Goal: Information Seeking & Learning: Check status

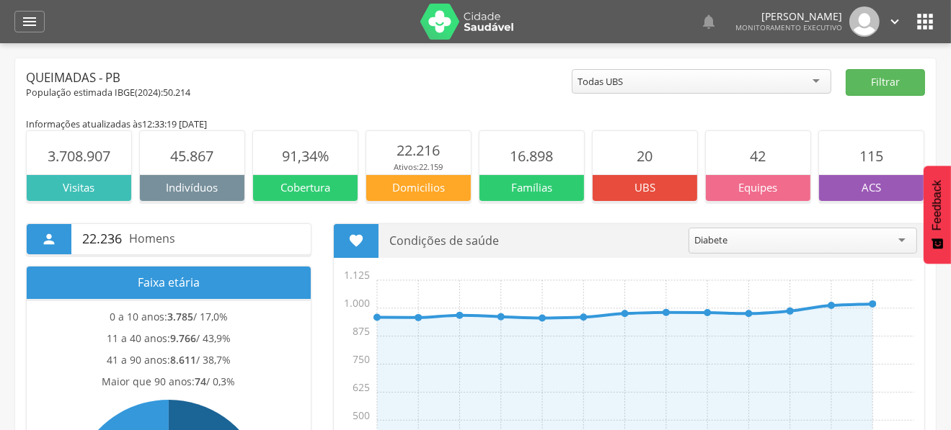
click at [496, 19] on img at bounding box center [467, 22] width 94 height 36
click at [22, 30] on div "" at bounding box center [29, 22] width 30 height 22
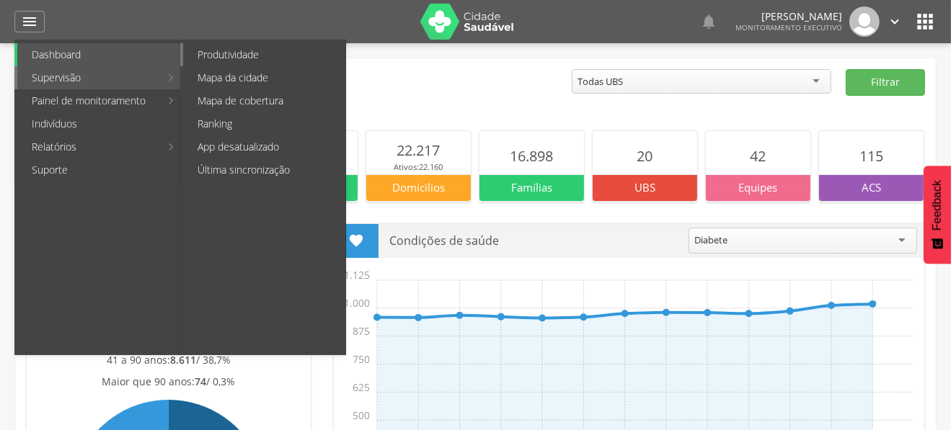
click at [223, 61] on link "Produtividade" at bounding box center [264, 54] width 162 height 23
type input "**********"
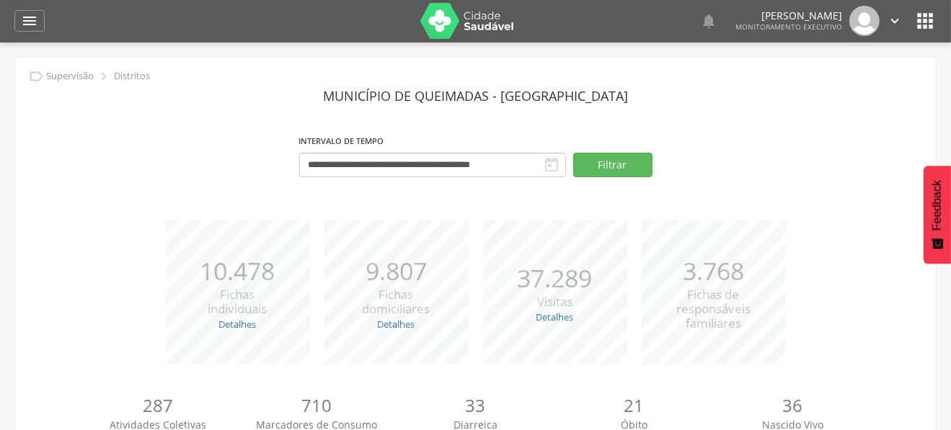
scroll to position [165, 0]
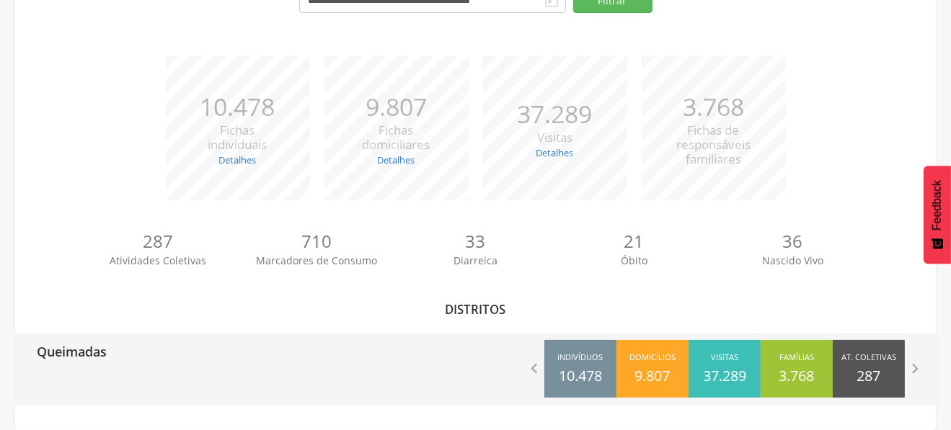
click at [119, 350] on div "Queimadas" at bounding box center [245, 351] width 461 height 36
type input "**********"
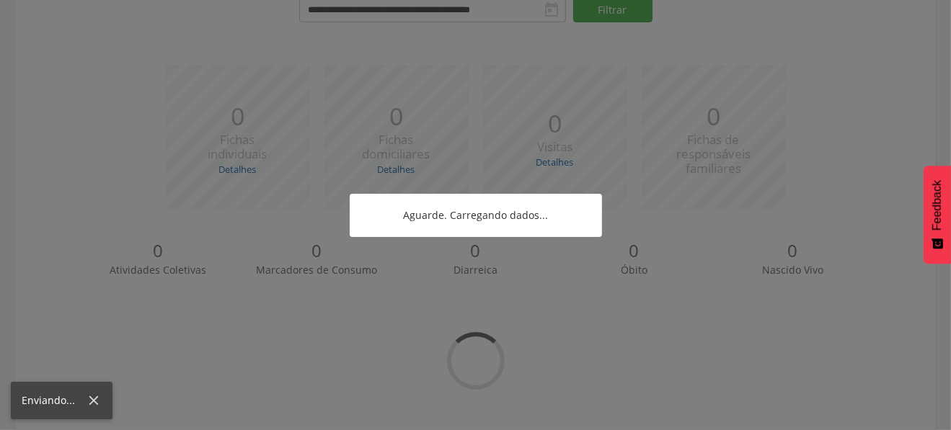
scroll to position [136, 0]
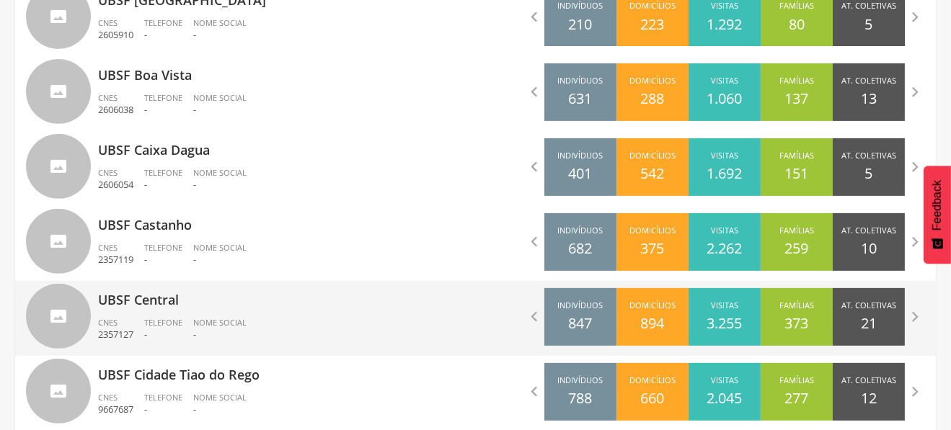
click at [206, 305] on p "UBSF Central" at bounding box center [281, 295] width 367 height 29
type input "**********"
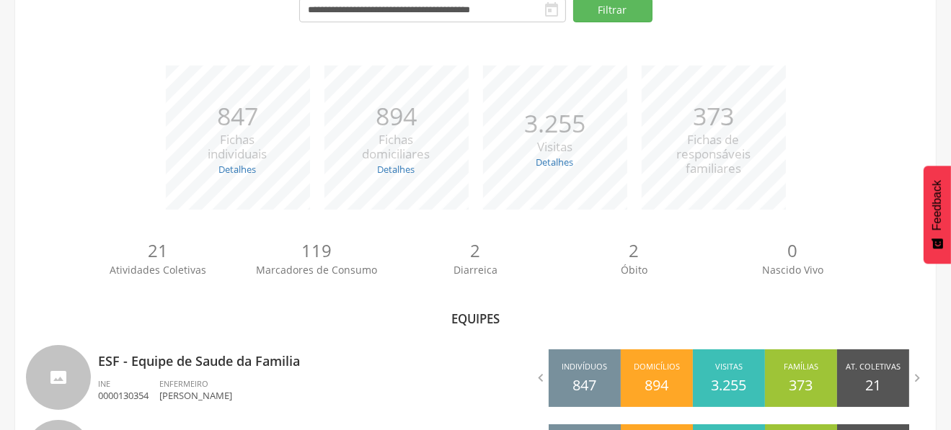
scroll to position [249, 0]
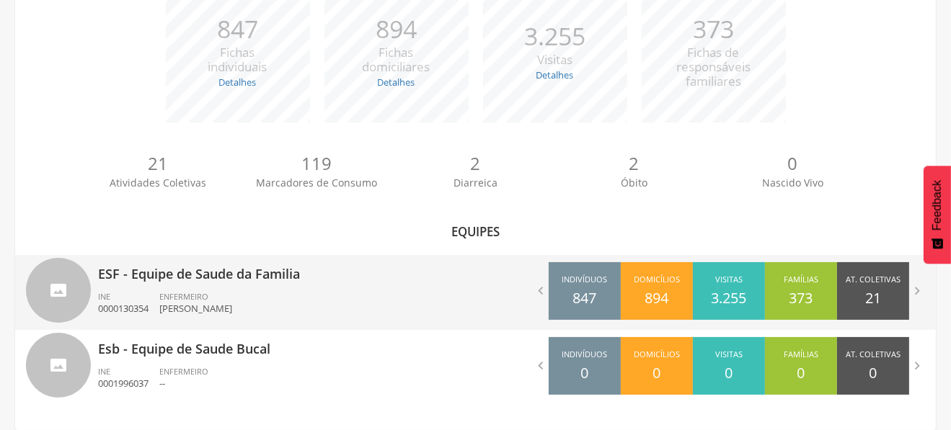
click at [350, 295] on ul "INE 0000130354 ENFERMEIRO [PERSON_NAME]" at bounding box center [281, 307] width 367 height 32
type input "**********"
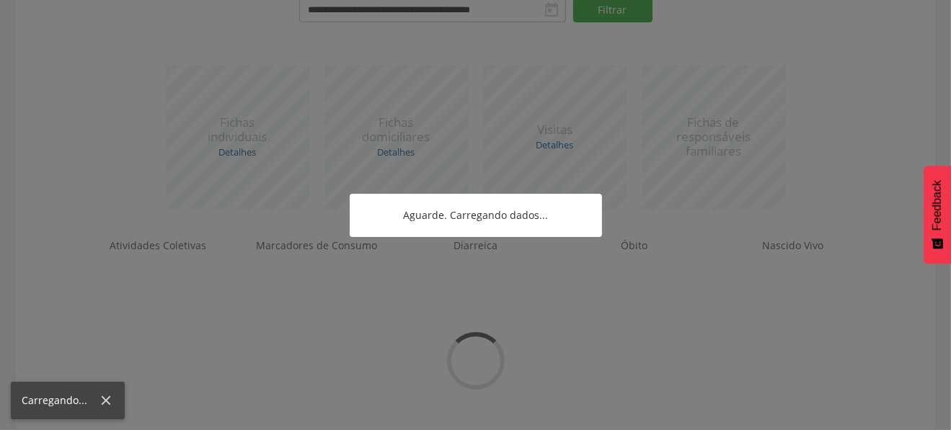
scroll to position [182, 0]
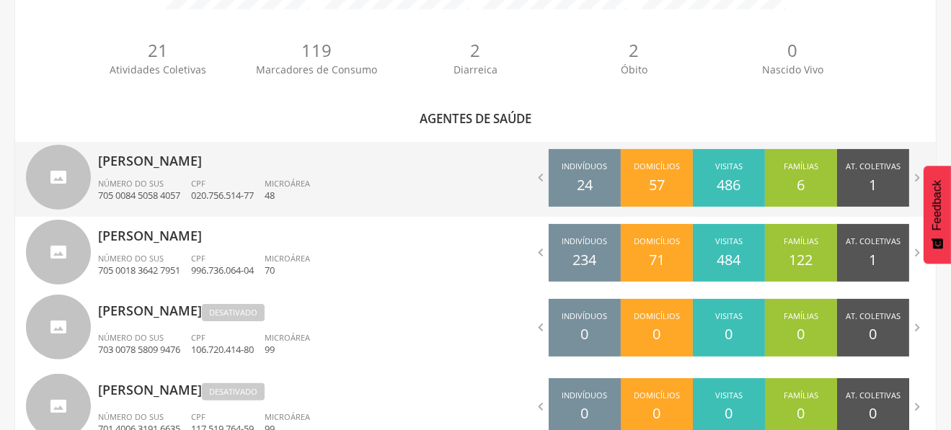
click at [320, 174] on div "[PERSON_NAME] Número do SUS 705 0084 5058 4057 CPF 020.756.514-77 Microárea 48" at bounding box center [281, 179] width 367 height 75
type input "**********"
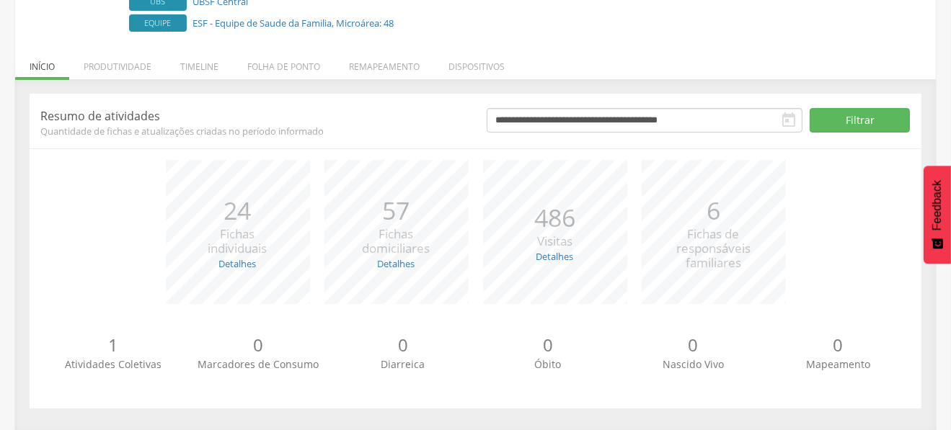
scroll to position [112, 0]
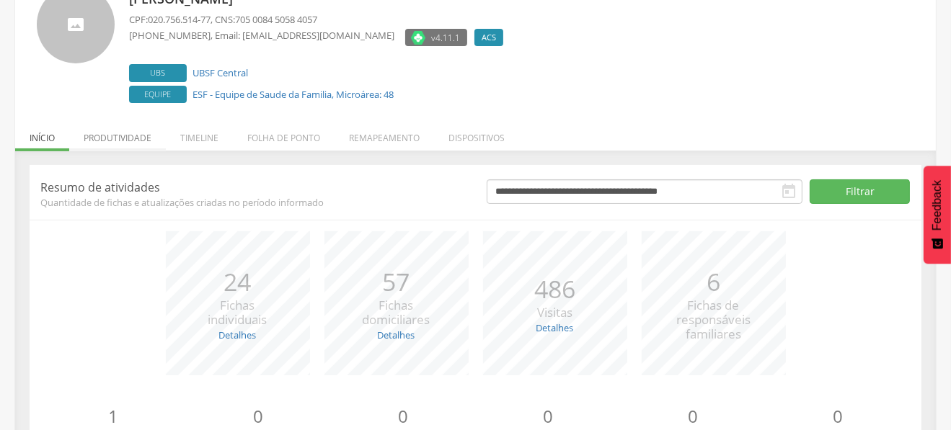
click at [128, 139] on li "Produtividade" at bounding box center [117, 135] width 97 height 34
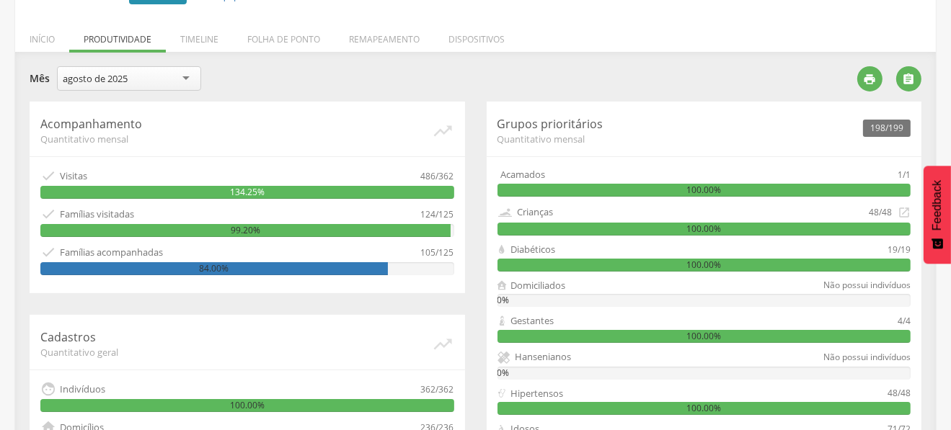
scroll to position [77, 0]
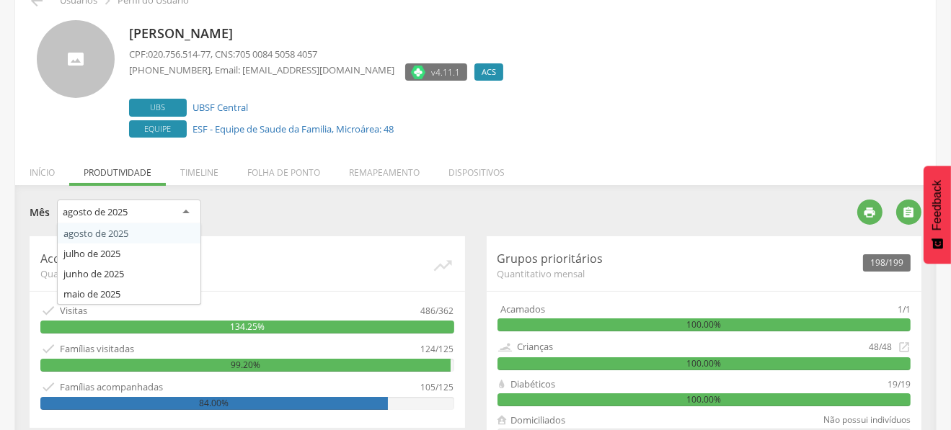
click at [178, 205] on div "agosto de 2025" at bounding box center [129, 213] width 144 height 26
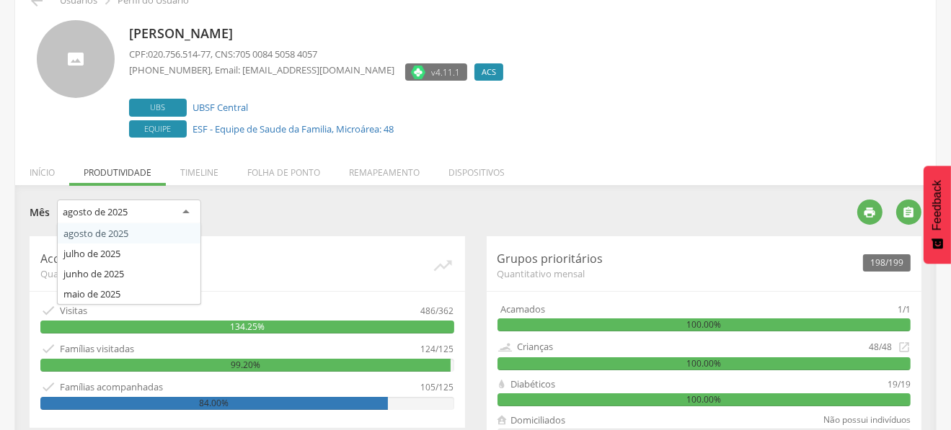
click at [180, 214] on div "agosto de 2025" at bounding box center [129, 213] width 144 height 26
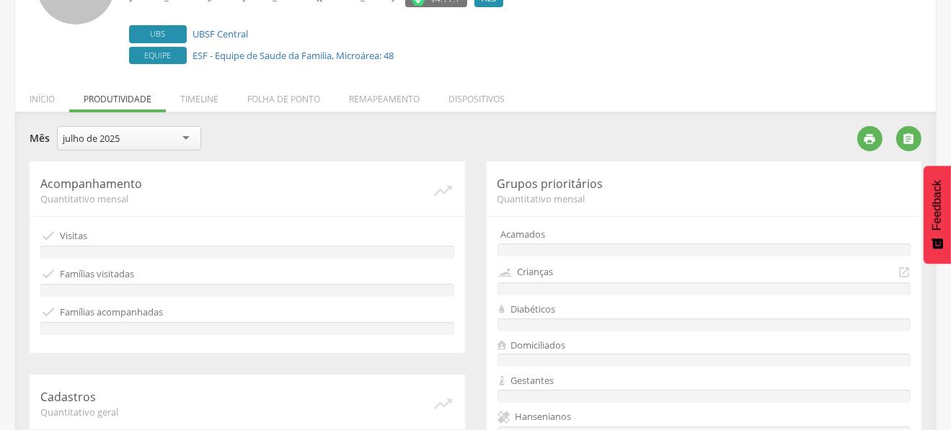
scroll to position [149, 0]
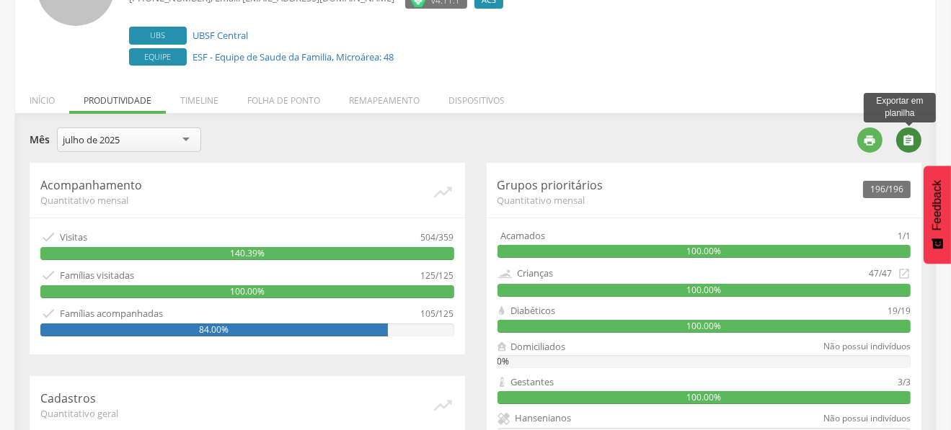
click at [905, 143] on icon "" at bounding box center [909, 140] width 13 height 13
click at [284, 95] on li "Folha de ponto" at bounding box center [284, 97] width 102 height 34
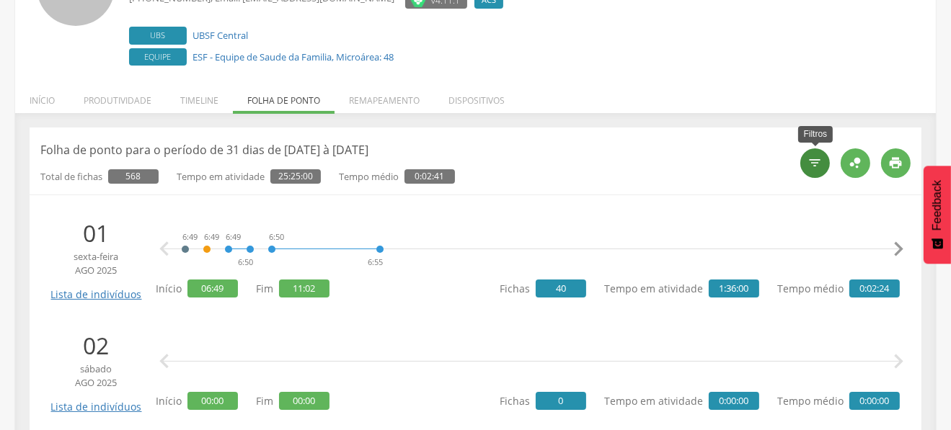
click at [813, 163] on icon "" at bounding box center [815, 163] width 14 height 14
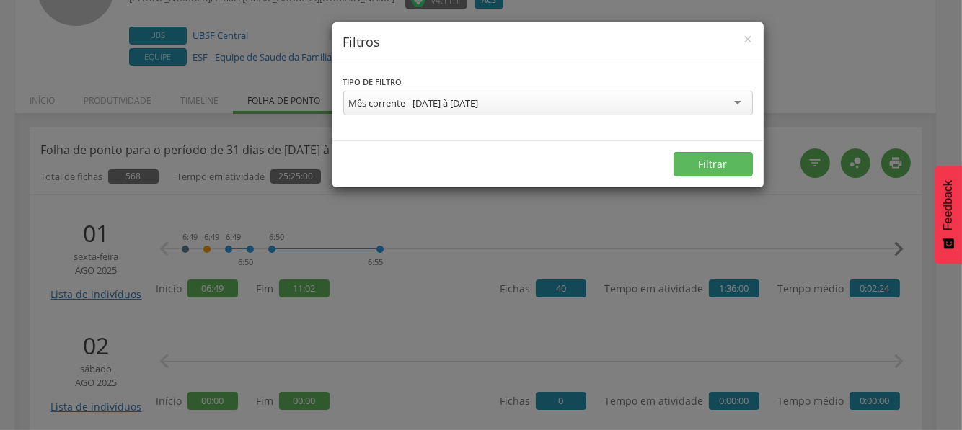
click at [592, 104] on div "Mês corrente - [DATE] à [DATE]" at bounding box center [547, 103] width 409 height 25
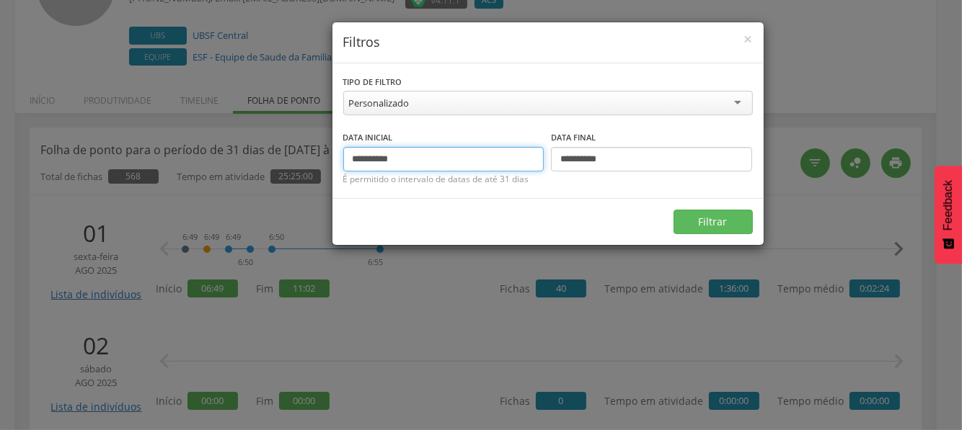
click at [375, 164] on input "**********" at bounding box center [443, 159] width 201 height 25
click at [355, 160] on input "**********" at bounding box center [443, 159] width 201 height 25
click at [375, 158] on input "**********" at bounding box center [443, 159] width 201 height 25
type input "**********"
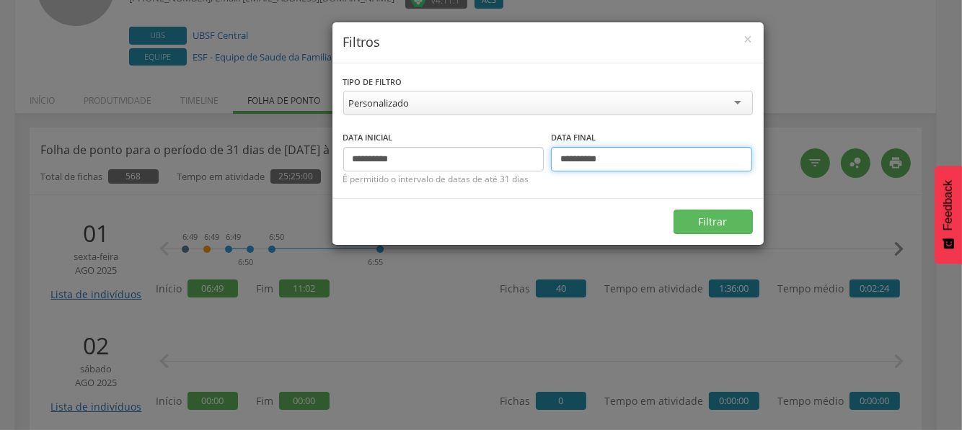
click at [582, 164] on input "**********" at bounding box center [651, 159] width 201 height 25
type input "**********"
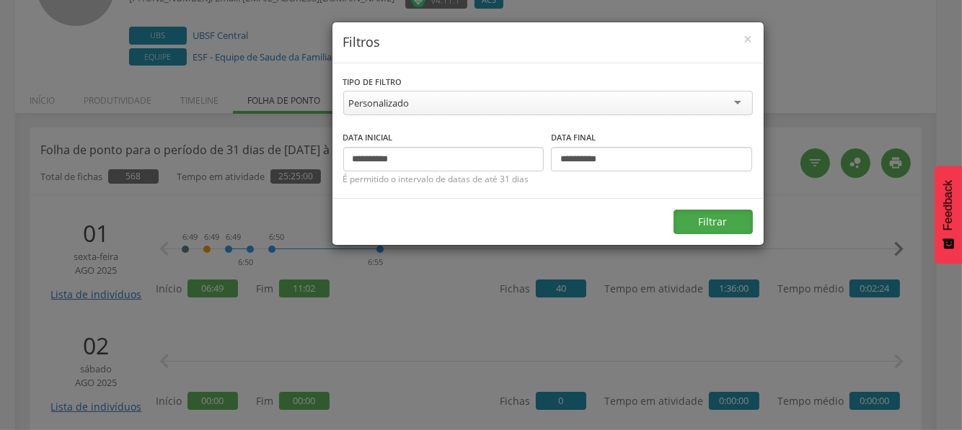
click at [717, 218] on button "Filtrar" at bounding box center [712, 222] width 79 height 25
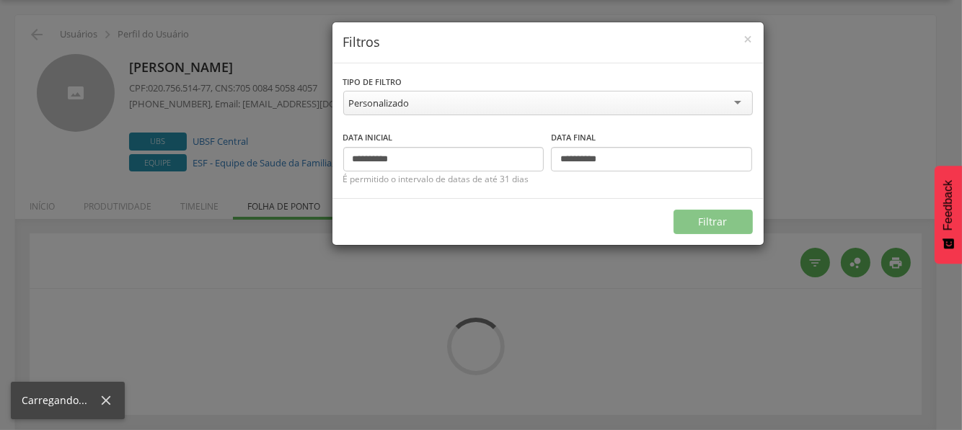
scroll to position [43, 0]
type input "**********"
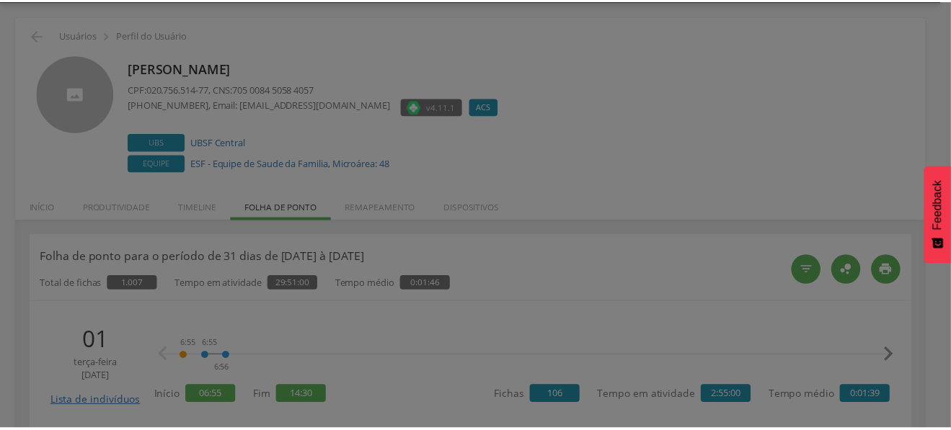
scroll to position [149, 0]
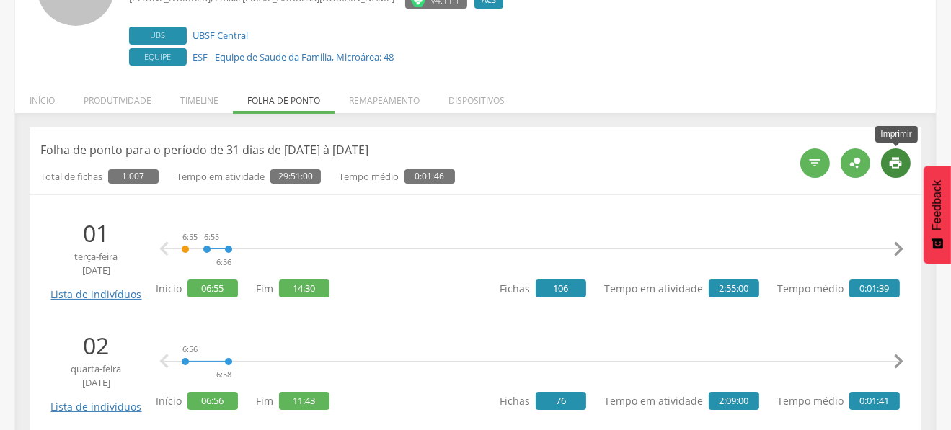
click at [905, 169] on div "" at bounding box center [896, 163] width 30 height 30
click at [128, 104] on li "Produtividade" at bounding box center [117, 97] width 97 height 34
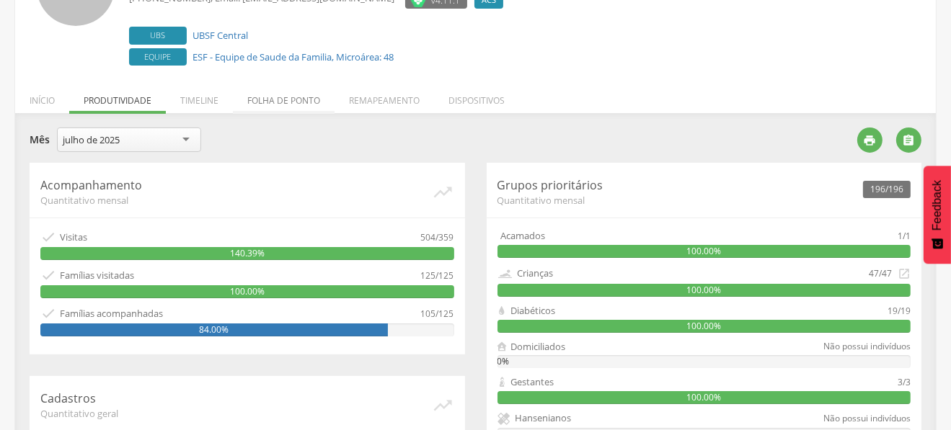
click at [267, 92] on li "Folha de ponto" at bounding box center [284, 97] width 102 height 34
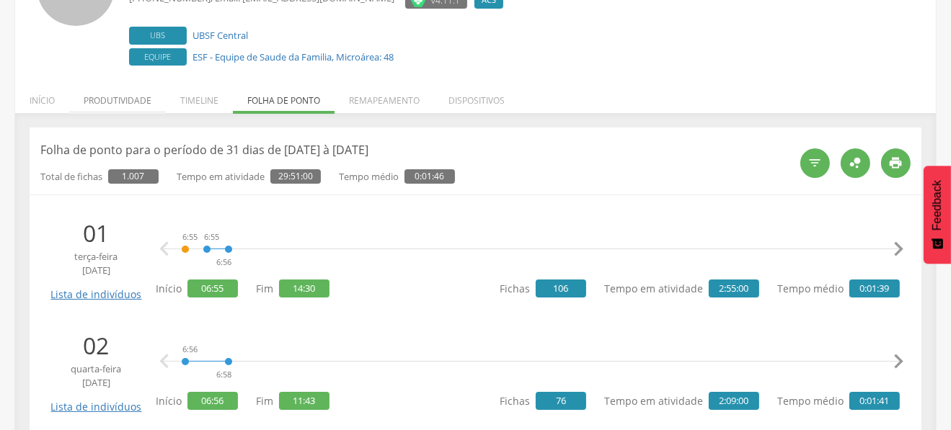
click at [134, 104] on li "Produtividade" at bounding box center [117, 97] width 97 height 34
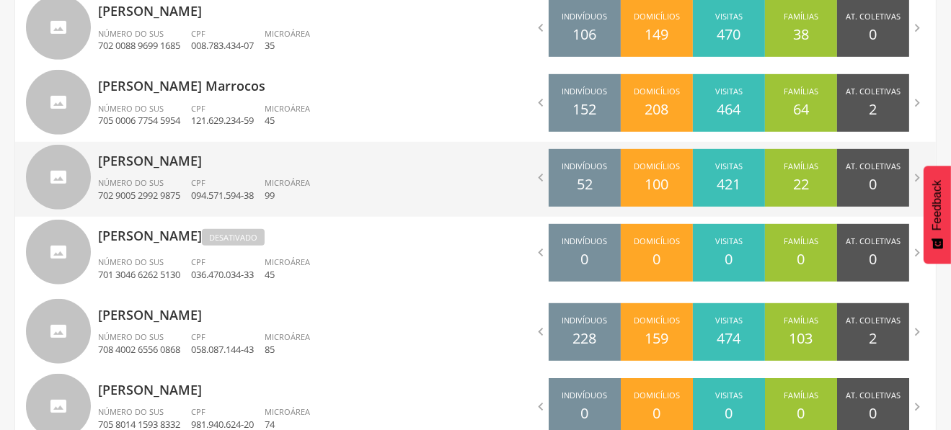
scroll to position [958, 0]
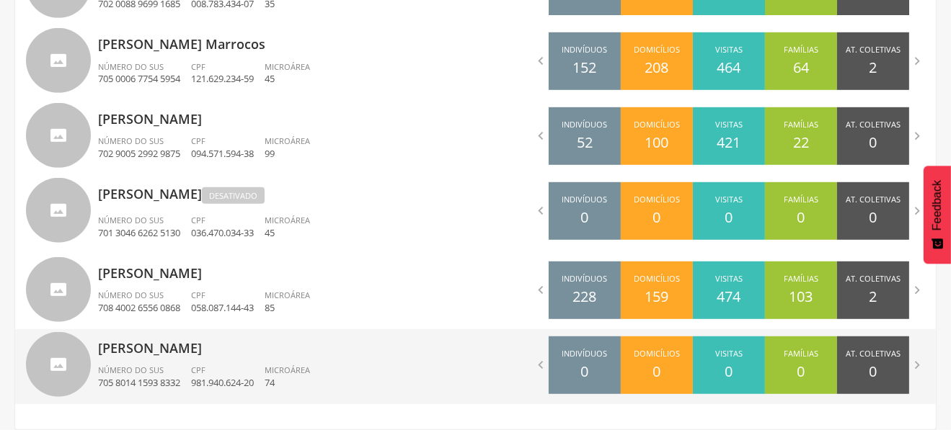
click at [188, 342] on p "[PERSON_NAME]" at bounding box center [281, 343] width 367 height 29
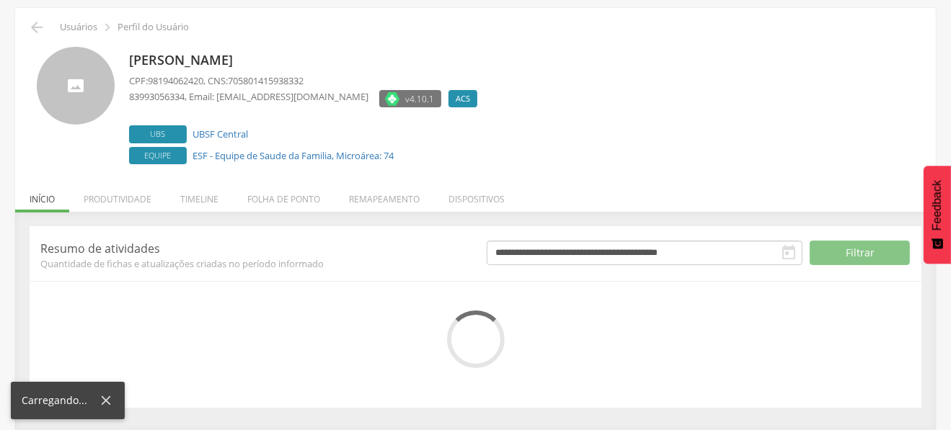
scroll to position [183, 0]
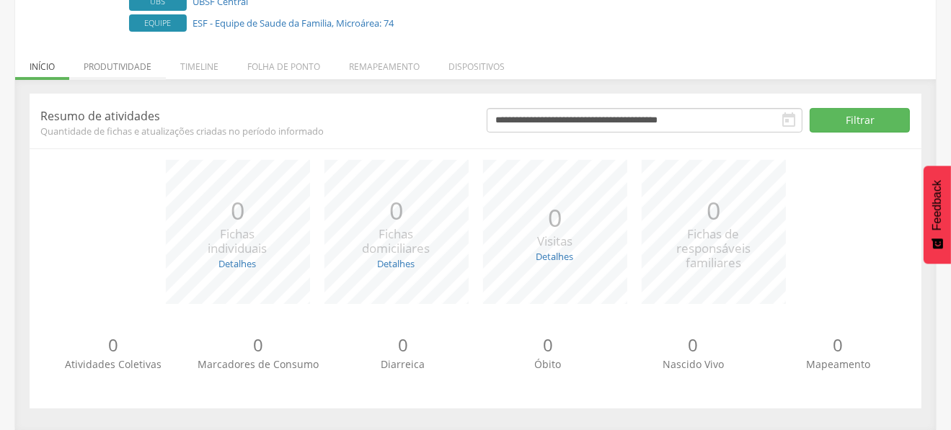
click at [115, 63] on li "Produtividade" at bounding box center [117, 63] width 97 height 34
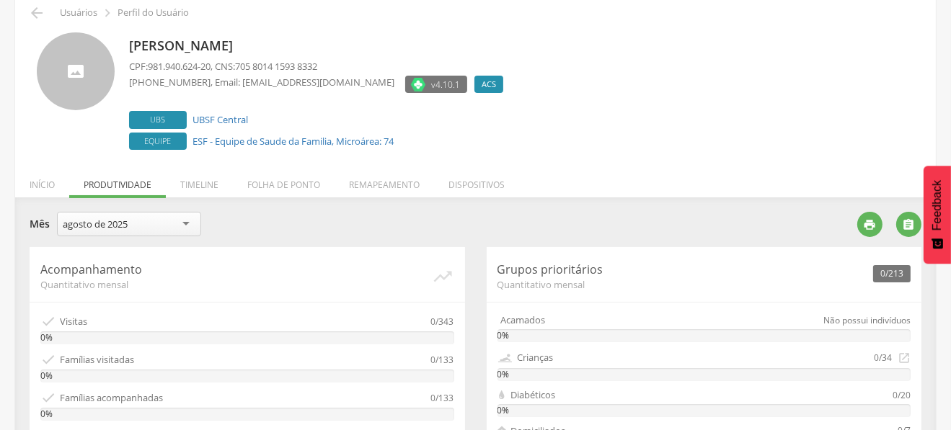
scroll to position [149, 0]
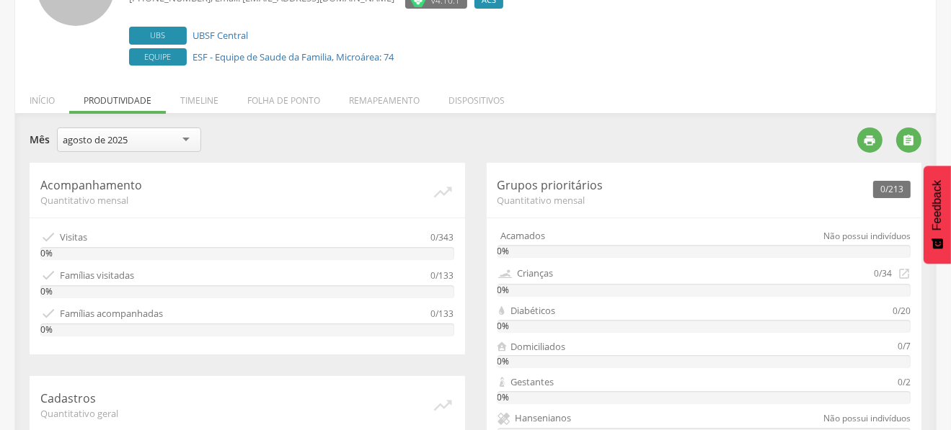
click at [117, 141] on div "agosto de 2025" at bounding box center [95, 139] width 65 height 13
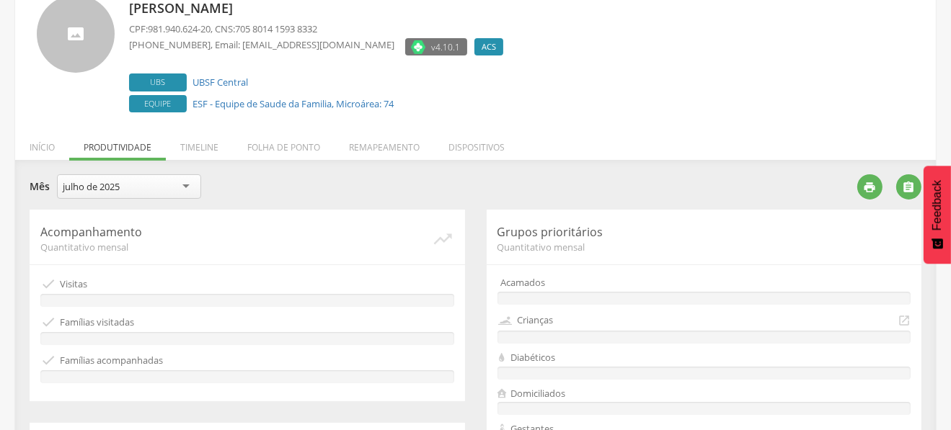
scroll to position [77, 0]
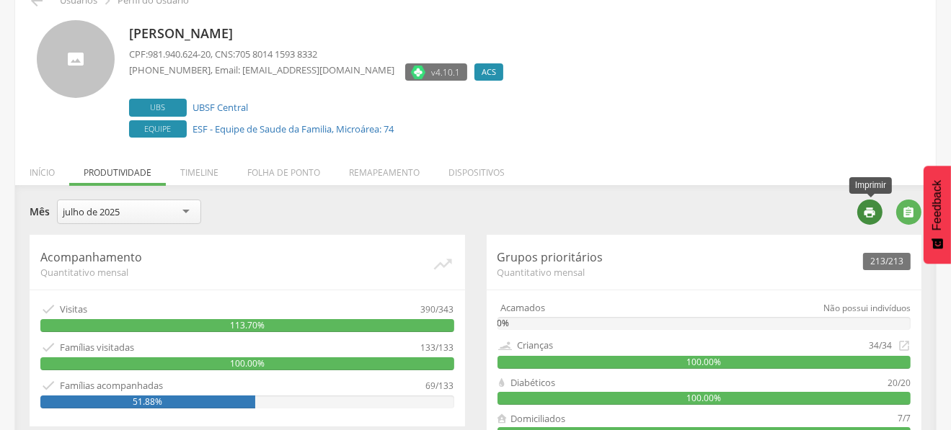
click at [869, 207] on icon "" at bounding box center [870, 212] width 13 height 13
click at [269, 177] on li "Folha de ponto" at bounding box center [284, 169] width 102 height 34
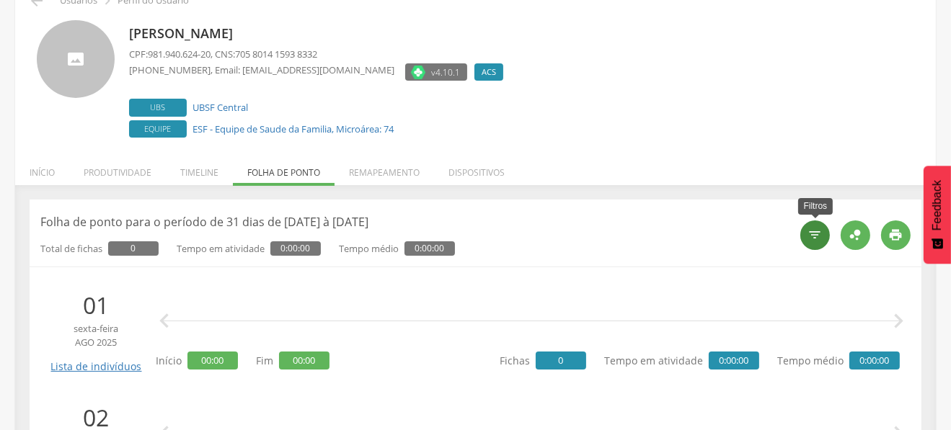
click at [808, 228] on icon "" at bounding box center [815, 235] width 14 height 14
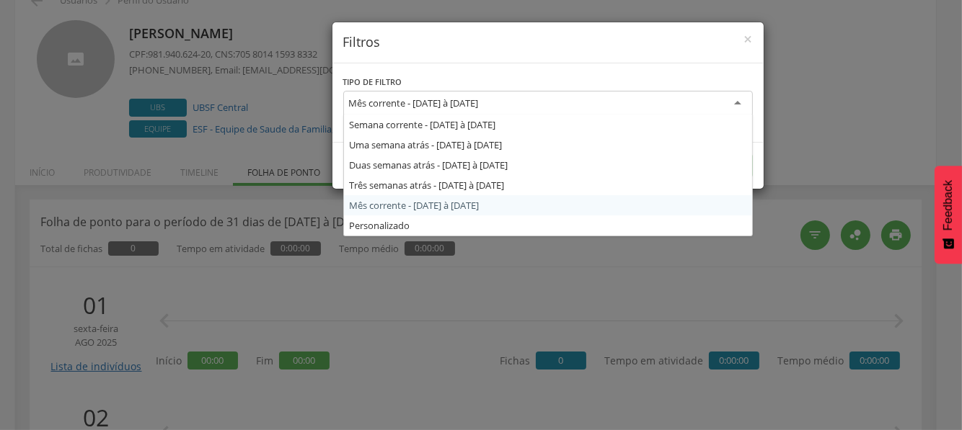
click at [438, 110] on div "Mês corrente - [DATE] à [DATE]" at bounding box center [547, 104] width 409 height 26
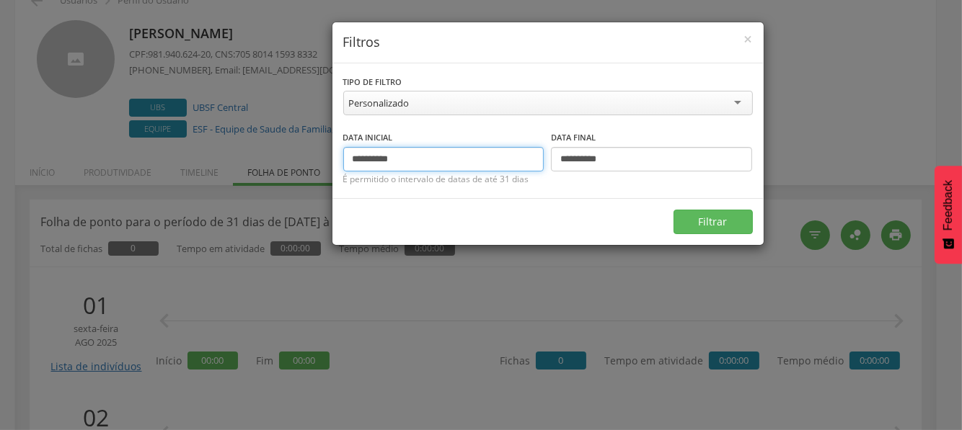
click at [375, 158] on input "**********" at bounding box center [443, 159] width 201 height 25
type input "**********"
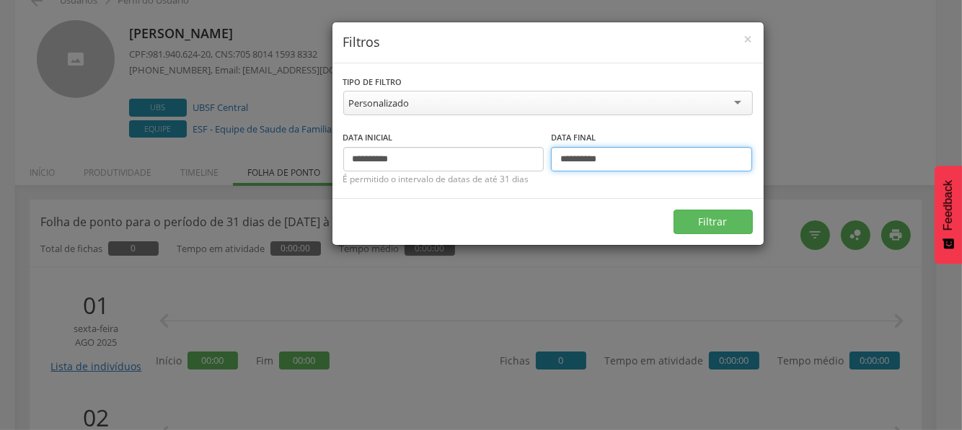
click at [582, 161] on input "**********" at bounding box center [651, 159] width 201 height 25
type input "**********"
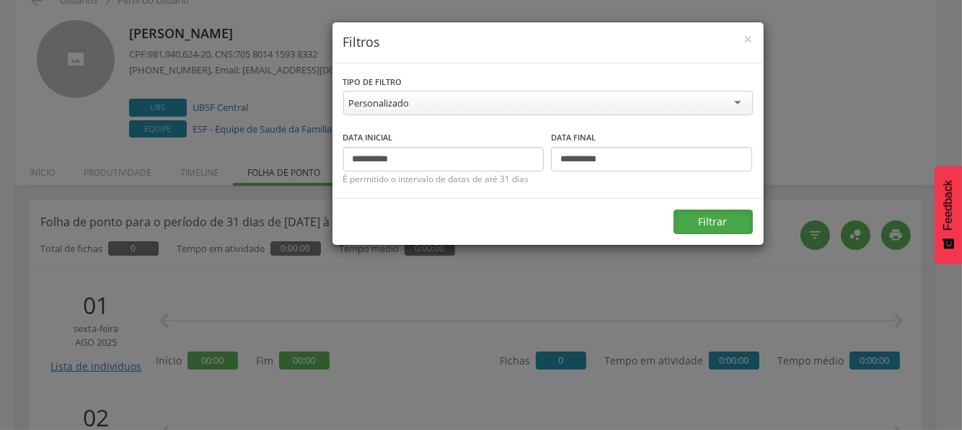
click at [706, 221] on button "Filtrar" at bounding box center [712, 222] width 79 height 25
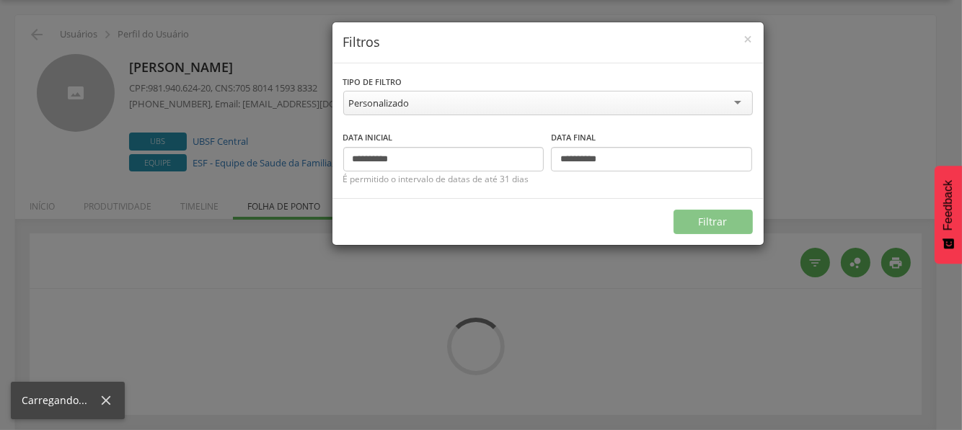
scroll to position [43, 0]
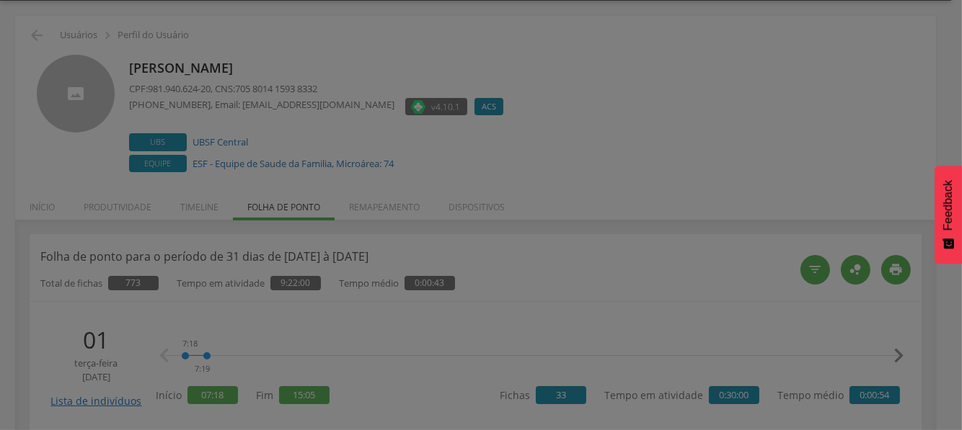
type input "**********"
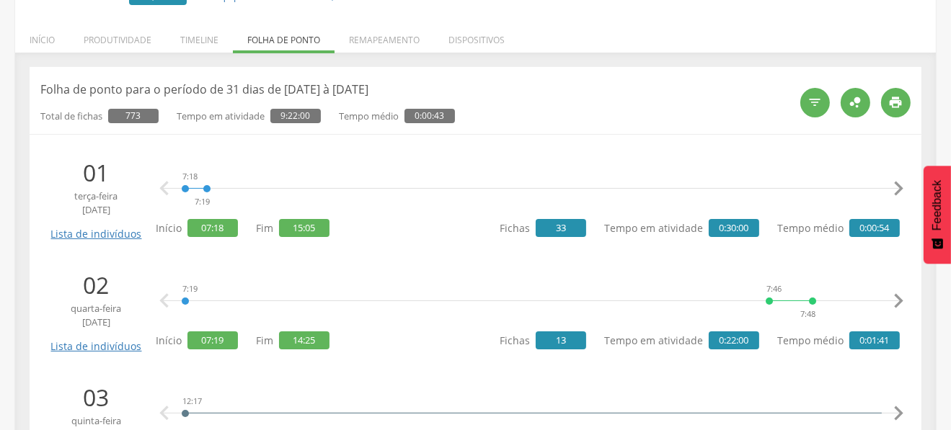
scroll to position [221, 0]
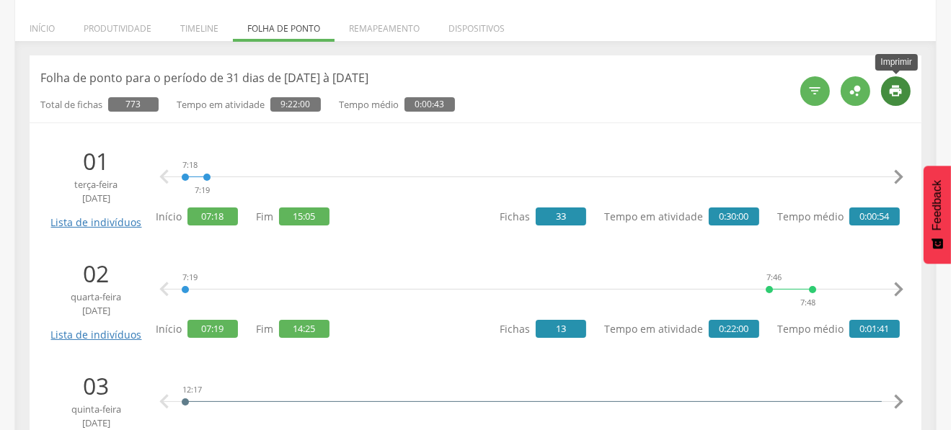
click at [893, 87] on icon "" at bounding box center [896, 91] width 14 height 14
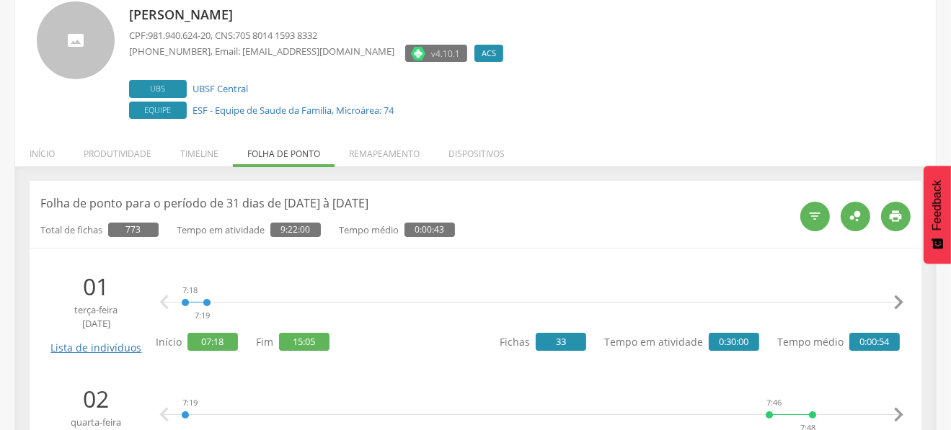
scroll to position [0, 0]
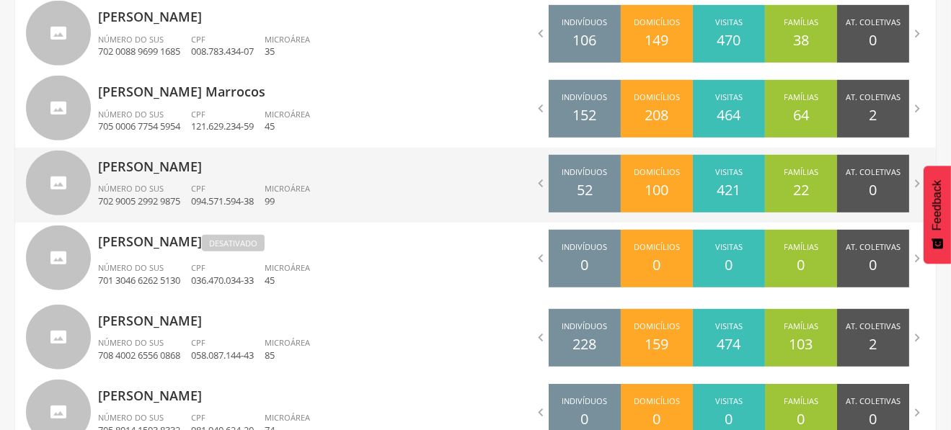
scroll to position [958, 0]
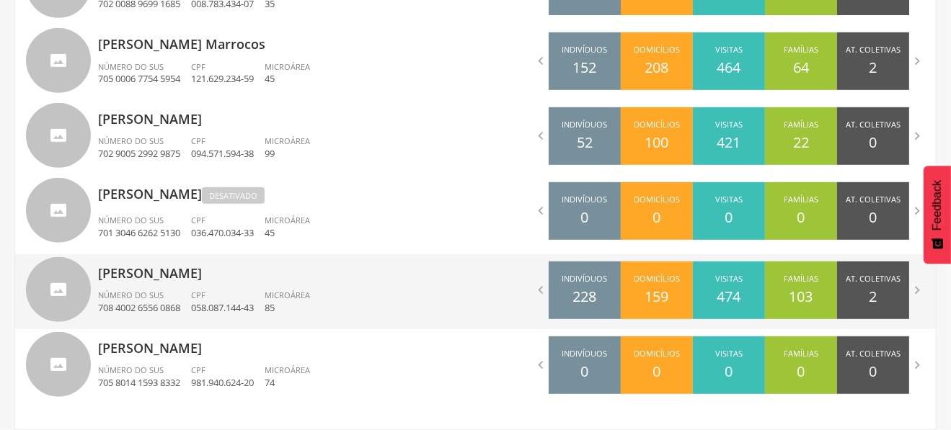
click at [356, 280] on p "[PERSON_NAME]" at bounding box center [281, 268] width 367 height 29
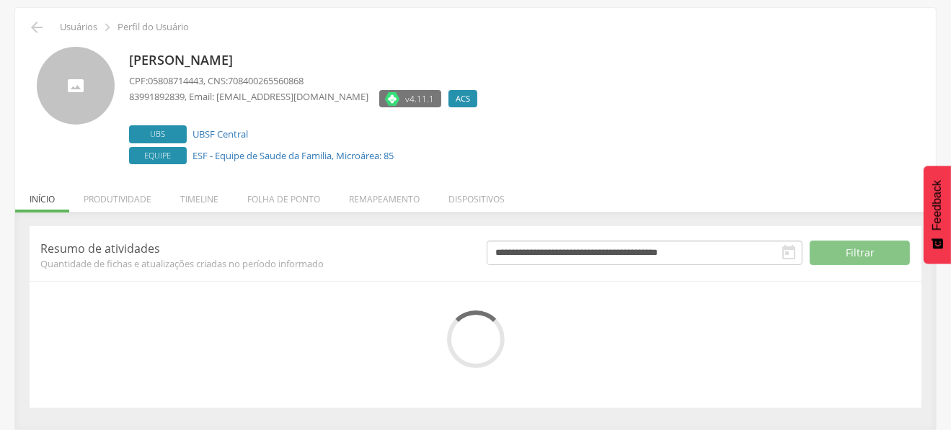
scroll to position [183, 0]
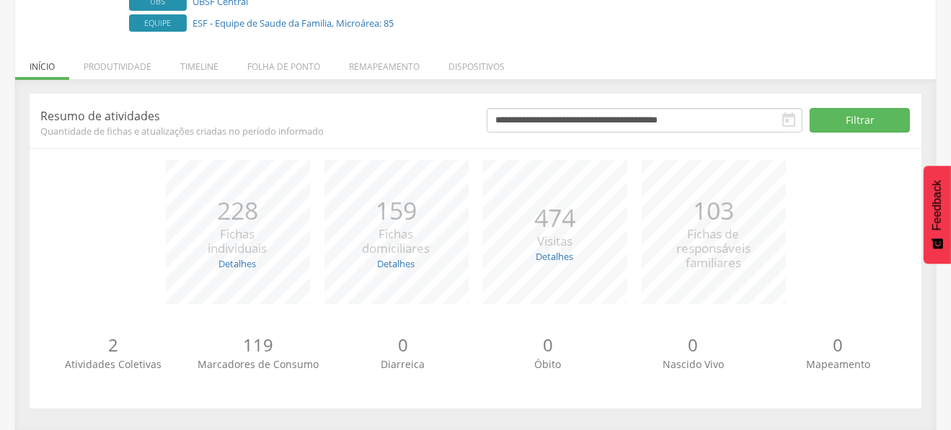
click at [118, 198] on div "*** 228 Fichas individuais Detalhes Novas: 2 Atualizadas: 226 *** 159 Fichas do…" at bounding box center [475, 239] width 870 height 159
click at [123, 63] on li "Produtividade" at bounding box center [117, 63] width 97 height 34
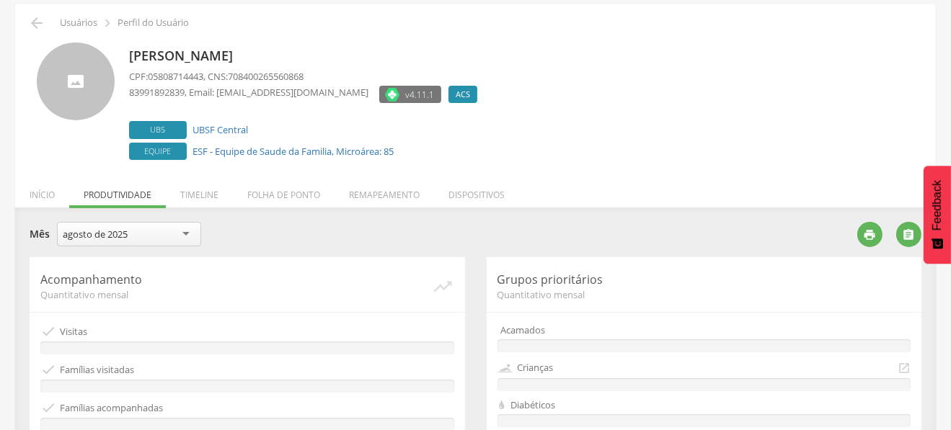
scroll to position [143, 0]
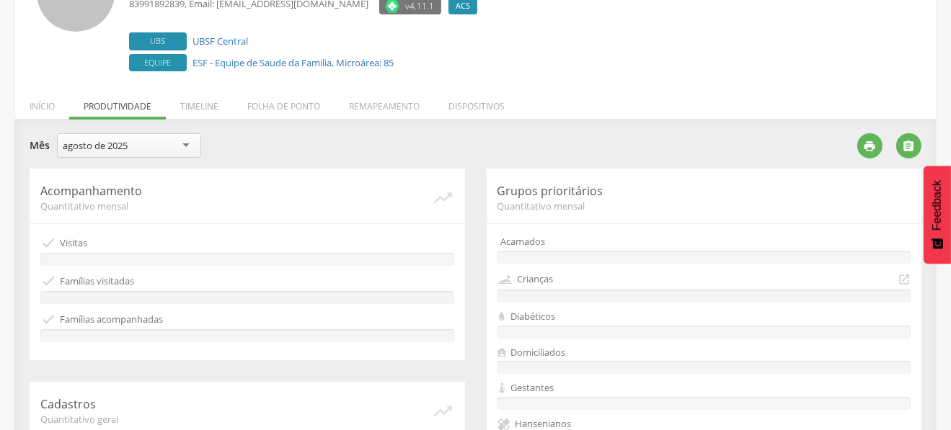
click at [141, 146] on div "agosto de 2025" at bounding box center [129, 145] width 144 height 25
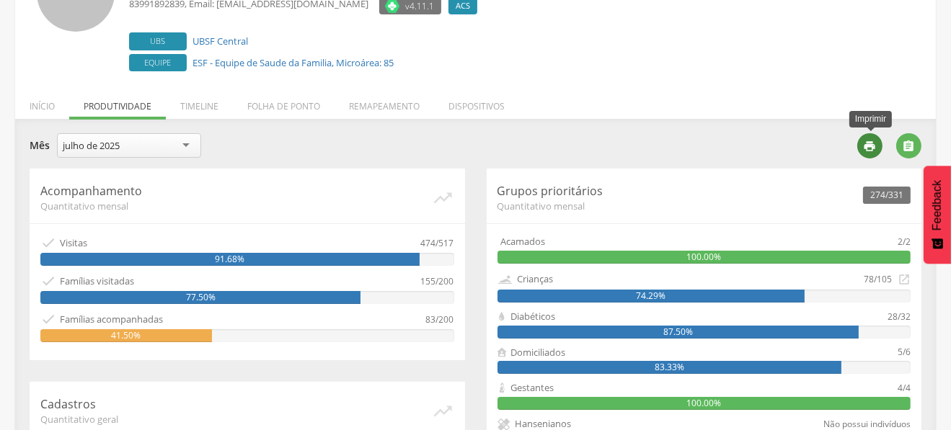
click at [865, 147] on icon "" at bounding box center [870, 146] width 13 height 13
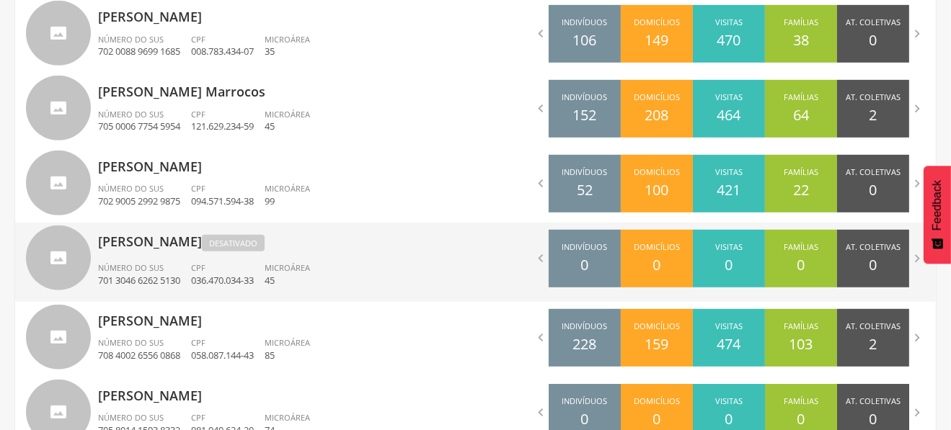
scroll to position [886, 0]
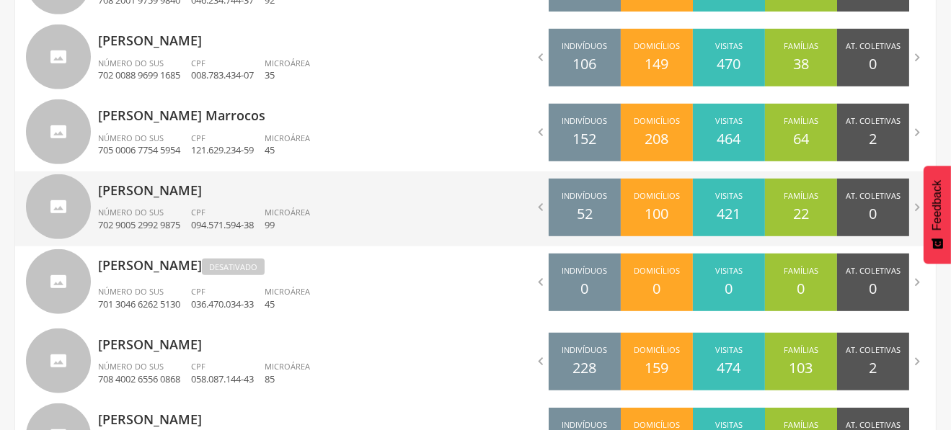
click at [200, 194] on p "[PERSON_NAME]" at bounding box center [281, 186] width 367 height 29
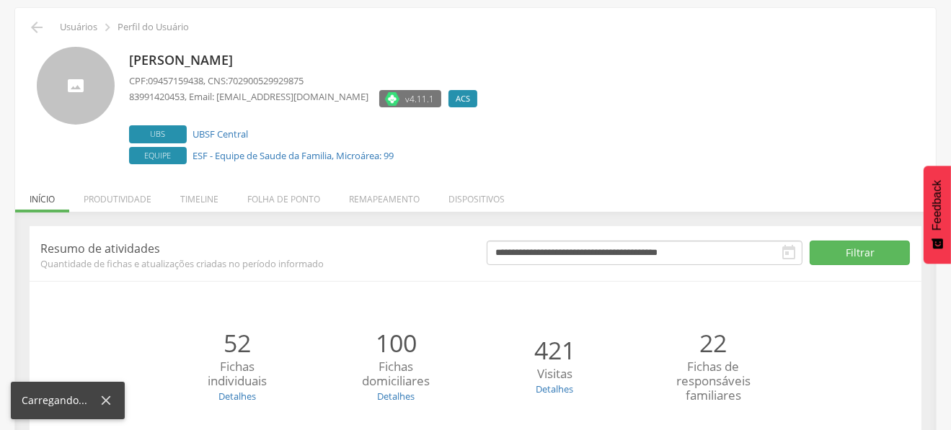
scroll to position [183, 0]
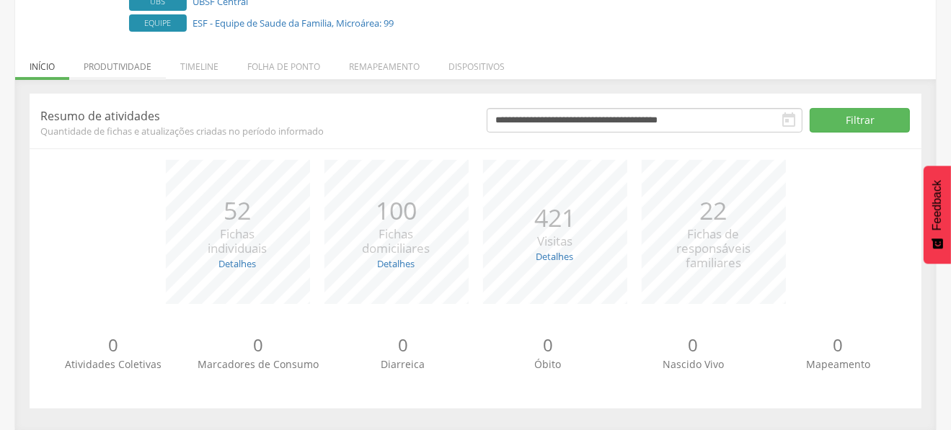
click at [98, 61] on li "Produtividade" at bounding box center [117, 63] width 97 height 34
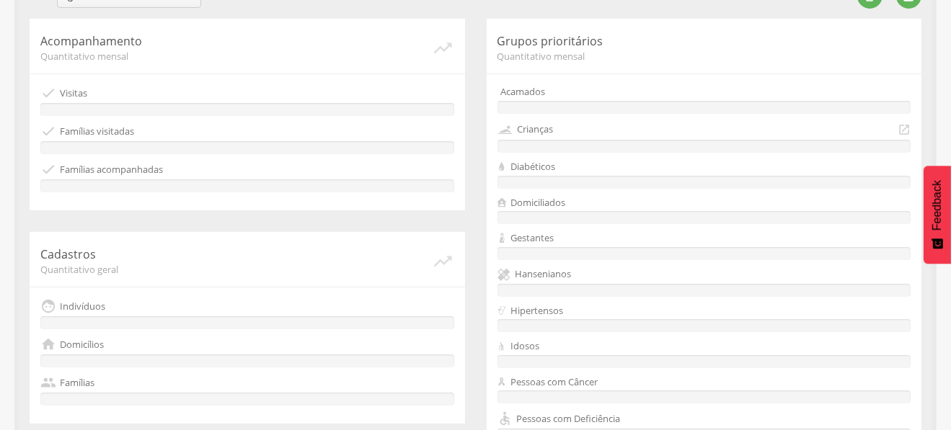
scroll to position [77, 0]
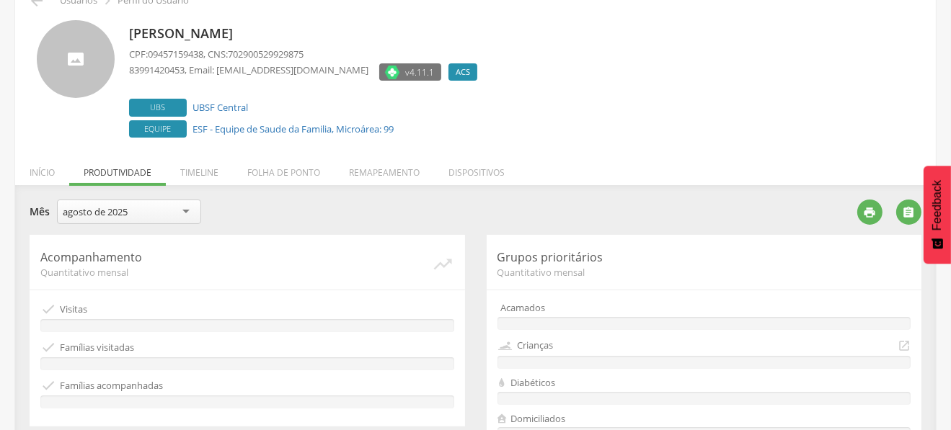
click at [125, 228] on div "**********" at bounding box center [438, 217] width 817 height 35
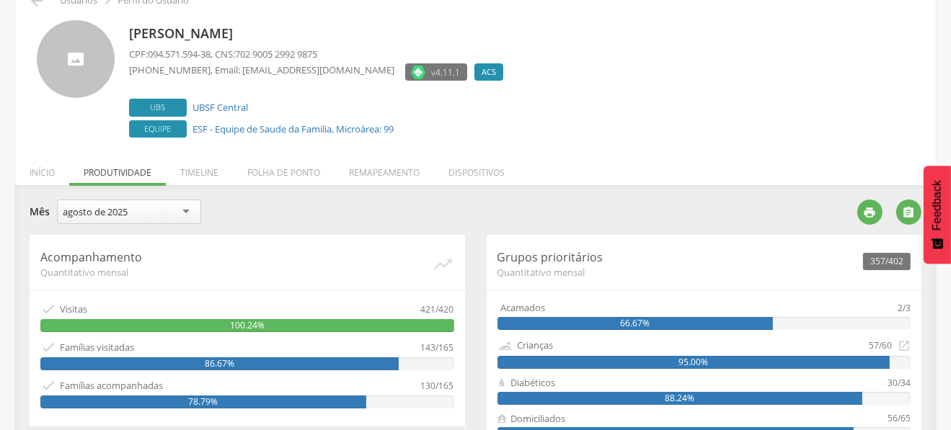
click at [125, 205] on div "agosto de 2025" at bounding box center [95, 211] width 65 height 13
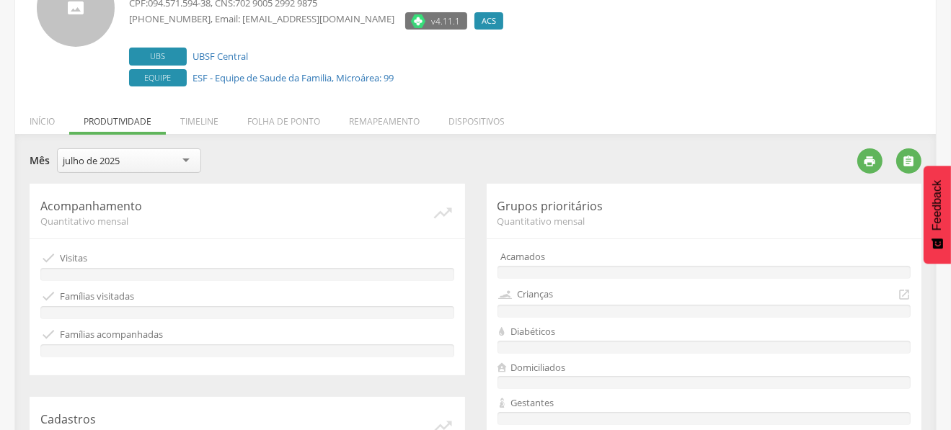
scroll to position [221, 0]
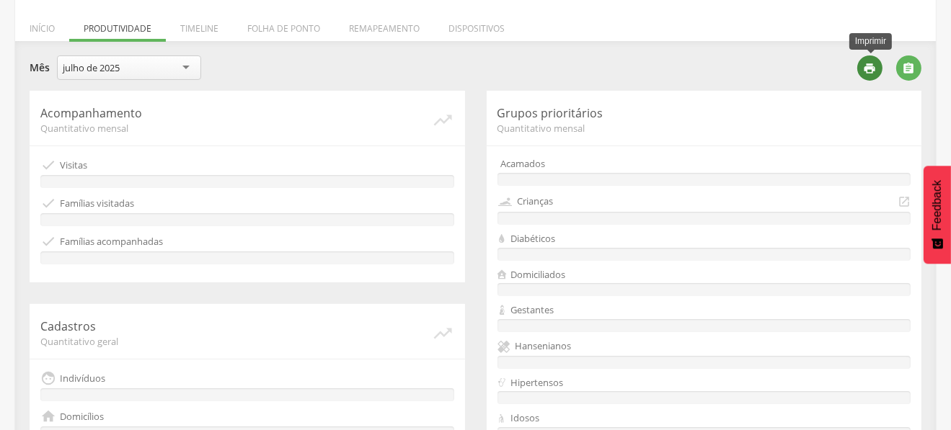
click at [874, 70] on icon "" at bounding box center [870, 68] width 13 height 13
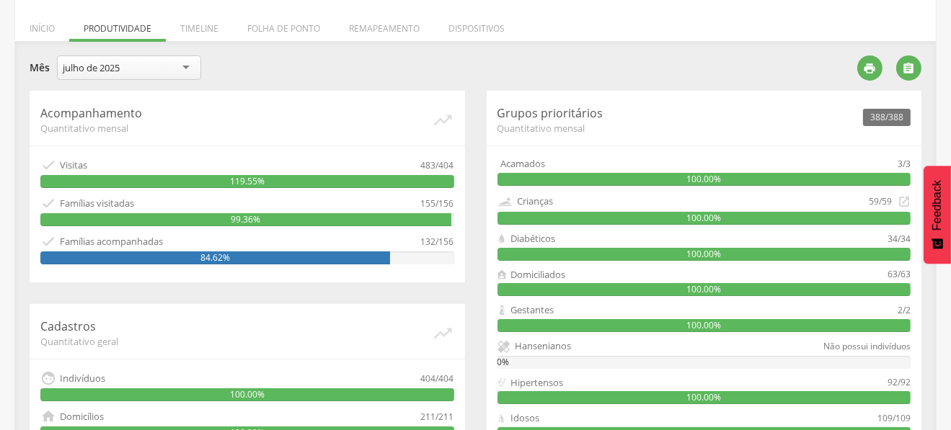
scroll to position [5, 0]
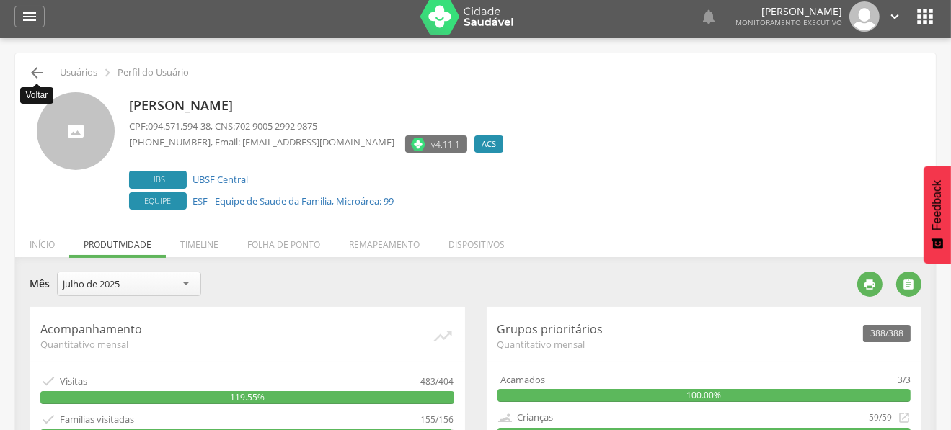
click at [36, 70] on icon "" at bounding box center [36, 72] width 17 height 17
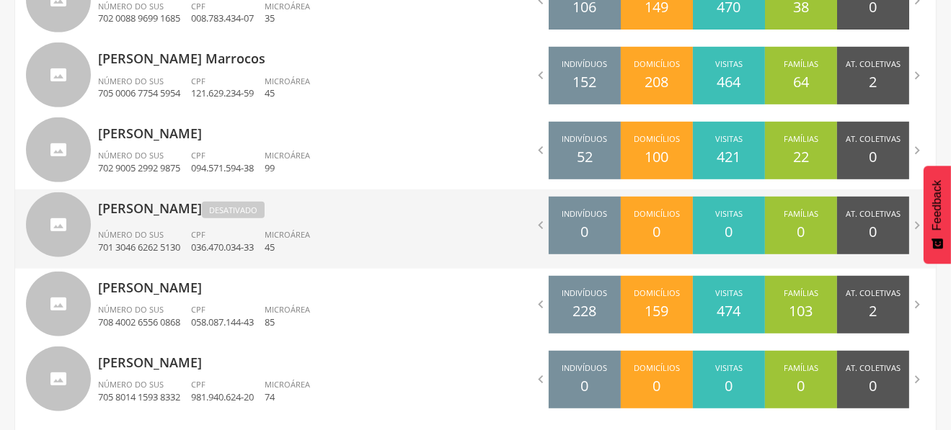
scroll to position [958, 0]
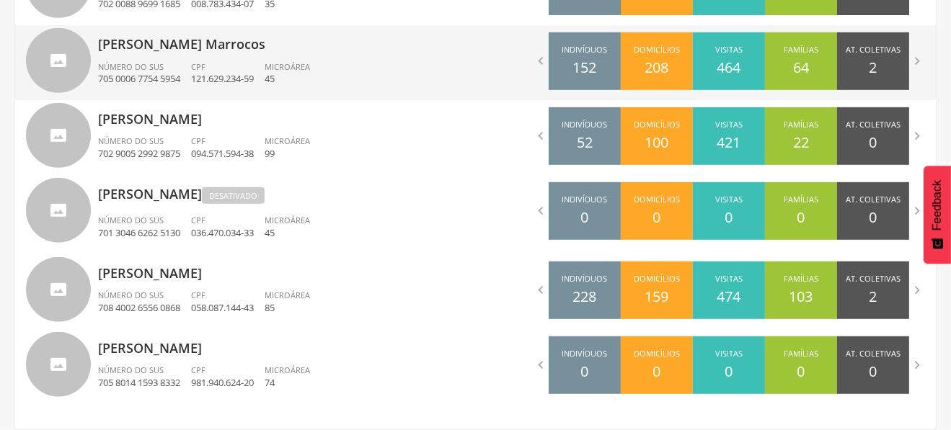
click at [371, 31] on p "[PERSON_NAME] Marrocos" at bounding box center [281, 39] width 367 height 29
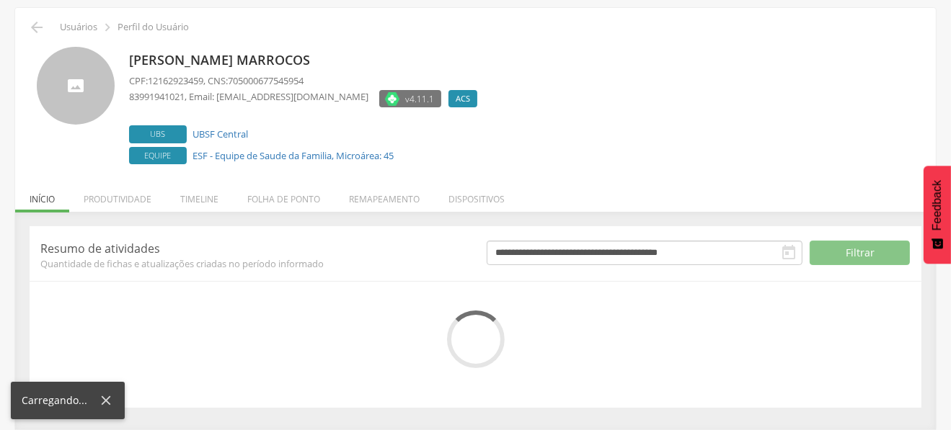
scroll to position [183, 0]
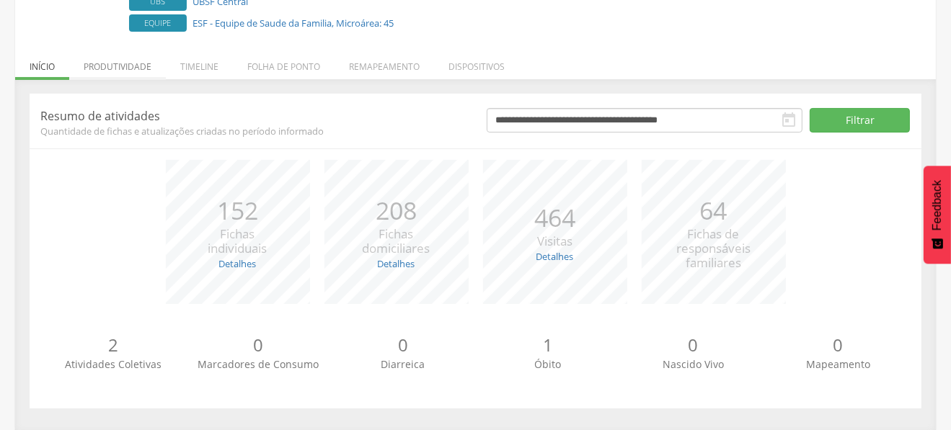
click at [123, 64] on li "Produtividade" at bounding box center [117, 63] width 97 height 34
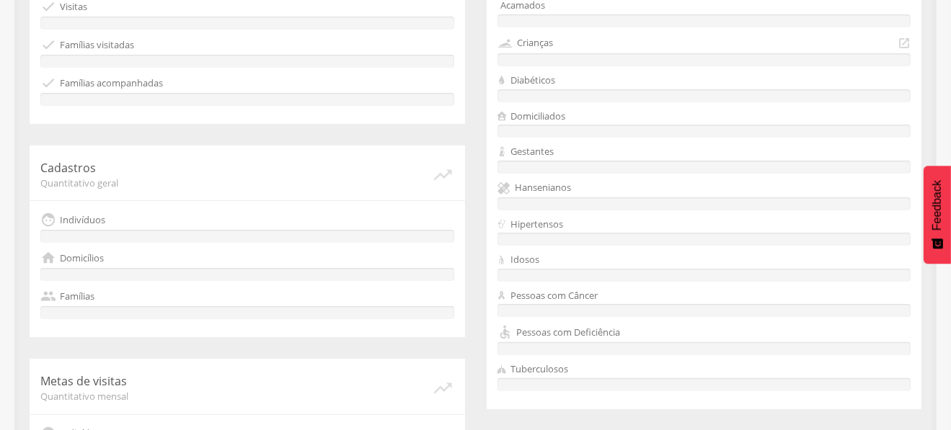
scroll to position [221, 0]
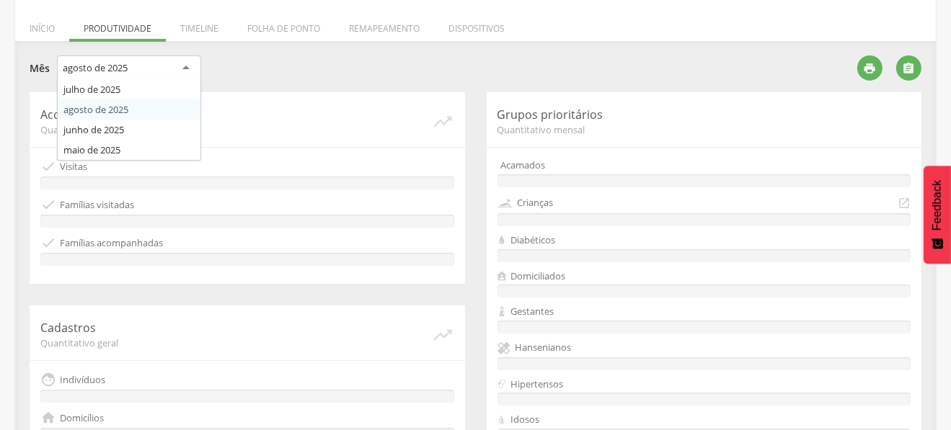
click at [127, 61] on div "agosto de 2025" at bounding box center [95, 67] width 65 height 13
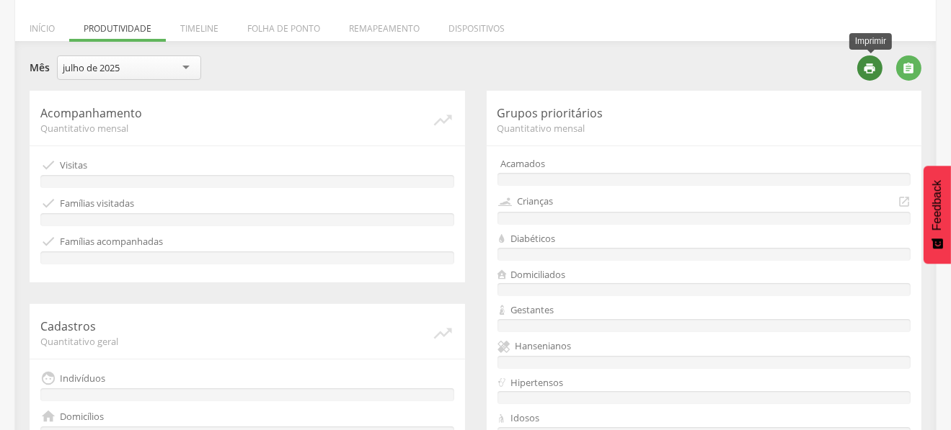
click at [872, 68] on icon "" at bounding box center [870, 68] width 13 height 13
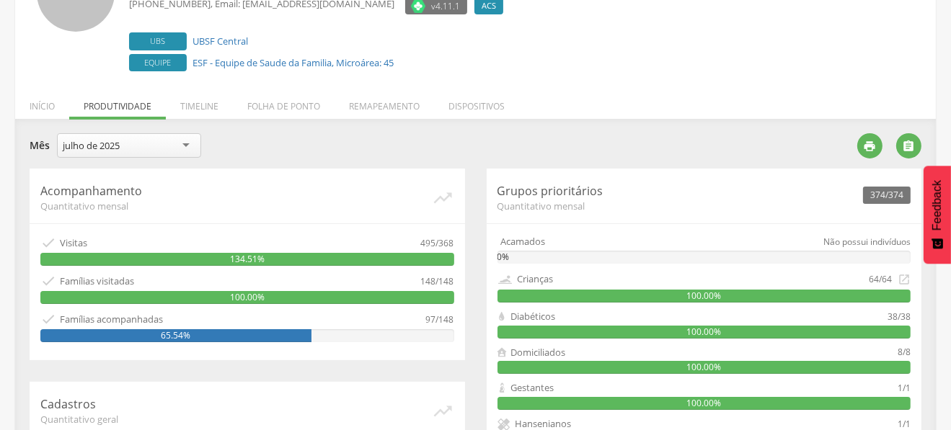
scroll to position [0, 0]
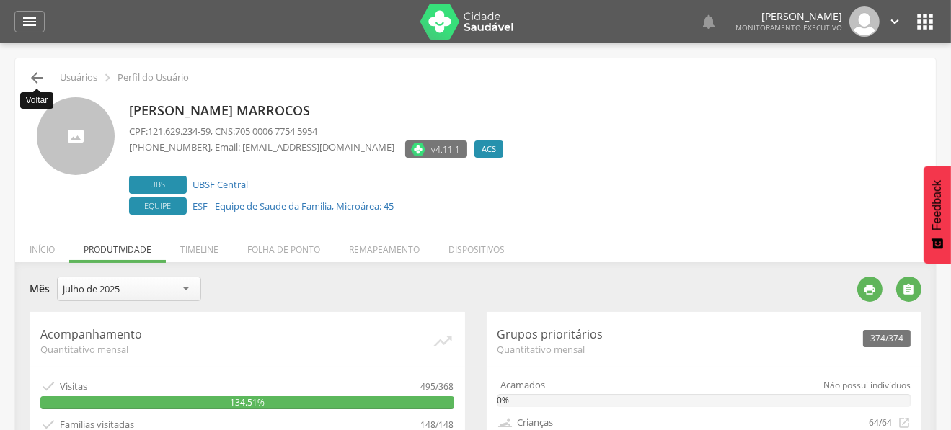
click at [41, 79] on icon "" at bounding box center [36, 77] width 17 height 17
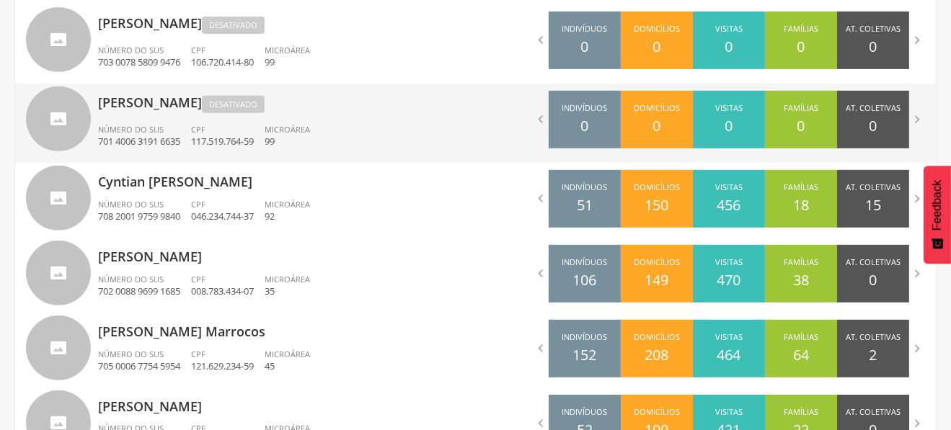
scroll to position [453, 0]
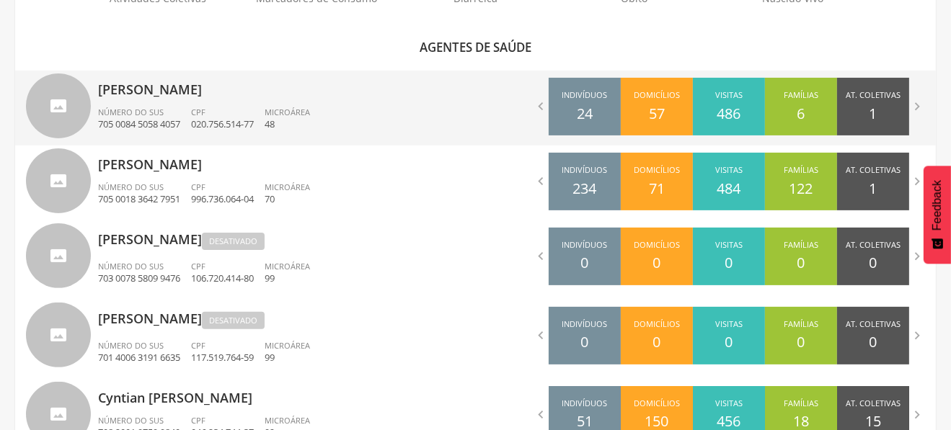
click at [213, 83] on p "[PERSON_NAME]" at bounding box center [281, 85] width 367 height 29
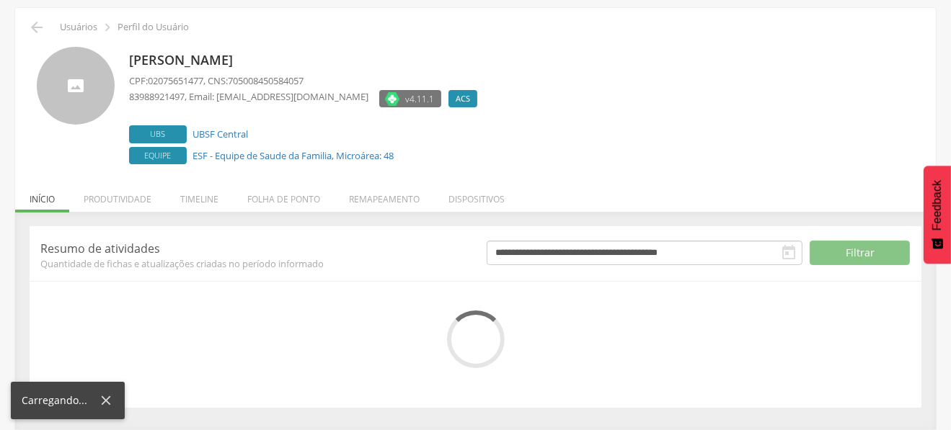
scroll to position [183, 0]
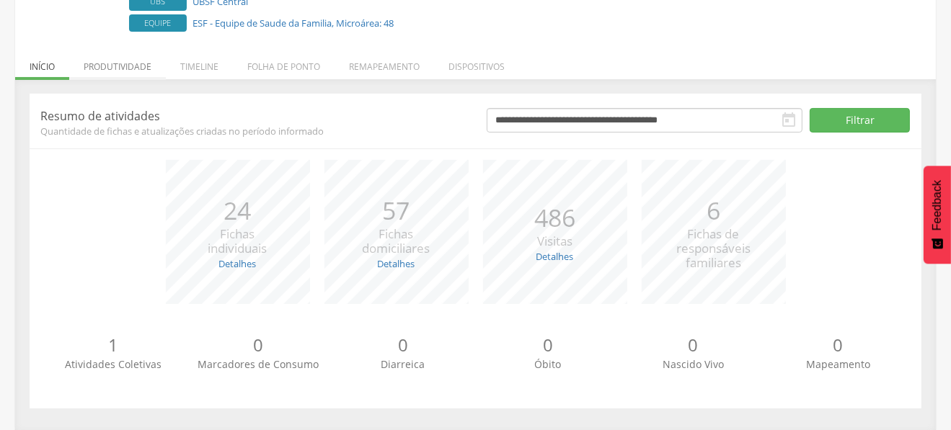
click at [124, 70] on li "Produtividade" at bounding box center [117, 63] width 97 height 34
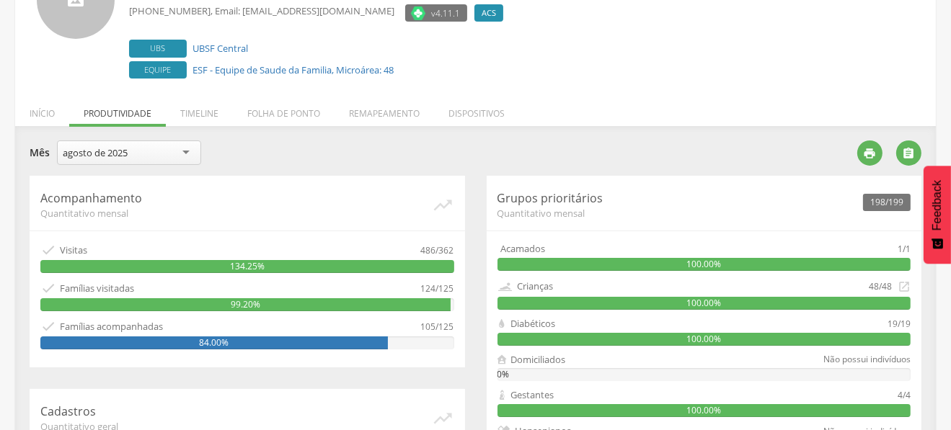
scroll to position [143, 0]
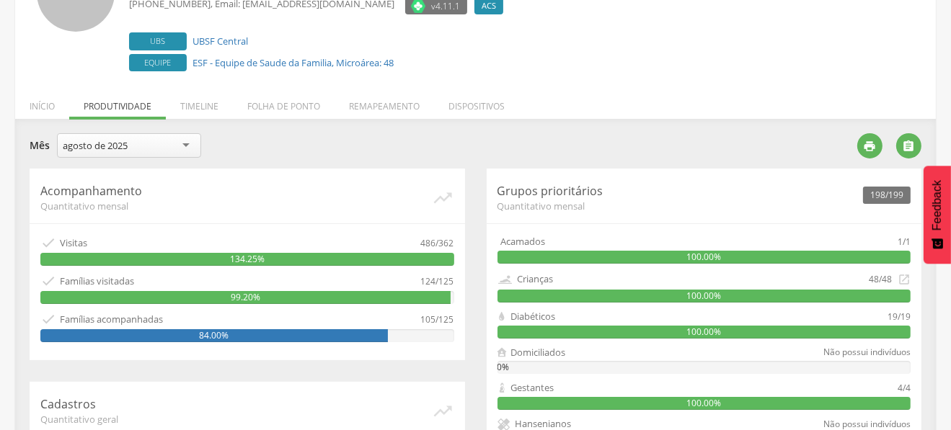
click at [141, 141] on div "agosto de 2025" at bounding box center [129, 145] width 144 height 25
click at [152, 142] on div "maio de 2025" at bounding box center [129, 145] width 144 height 25
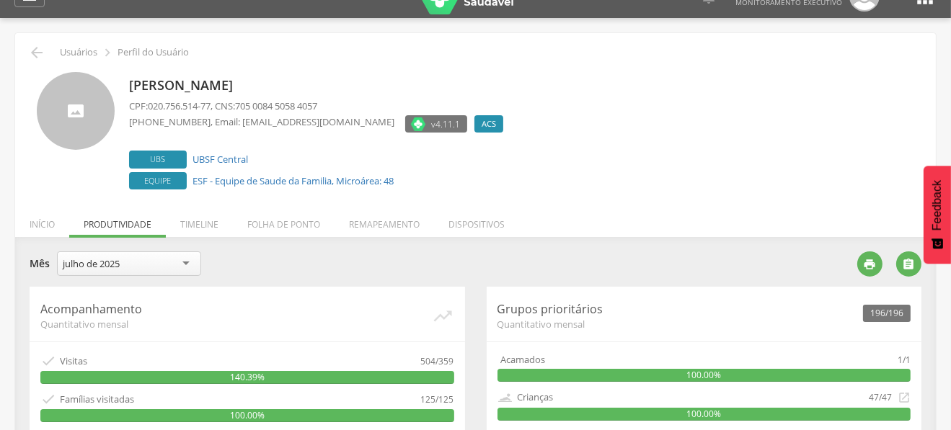
scroll to position [0, 0]
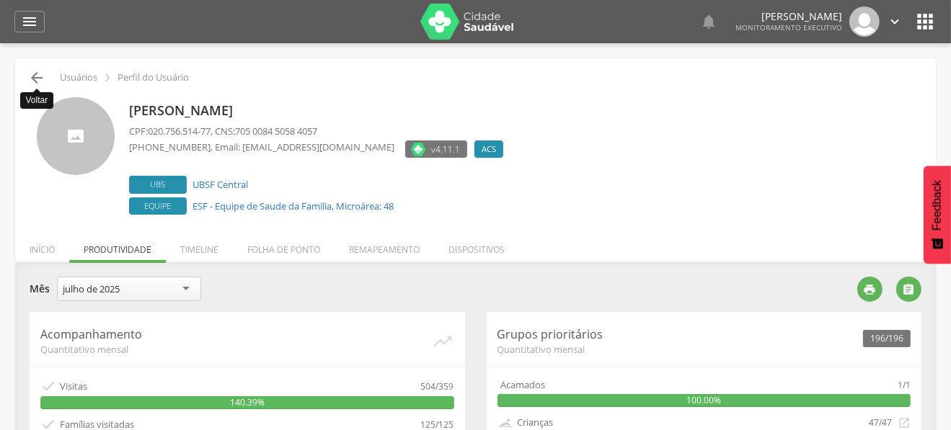
click at [40, 75] on icon "" at bounding box center [36, 77] width 17 height 17
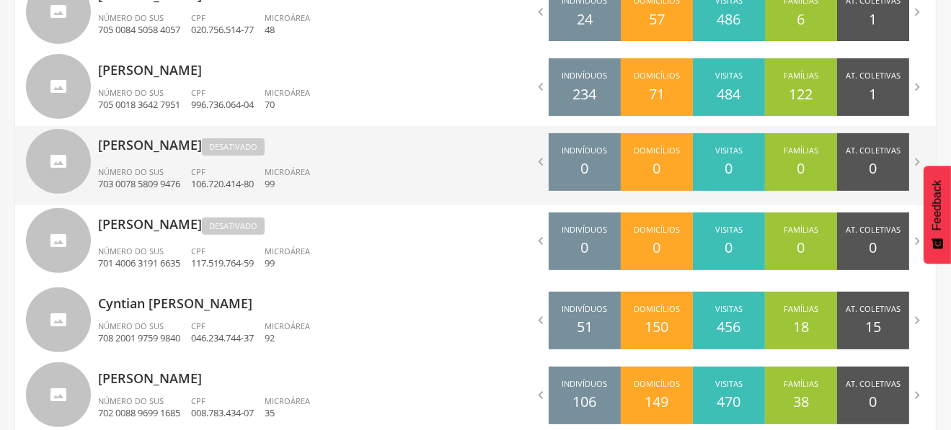
scroll to position [691, 0]
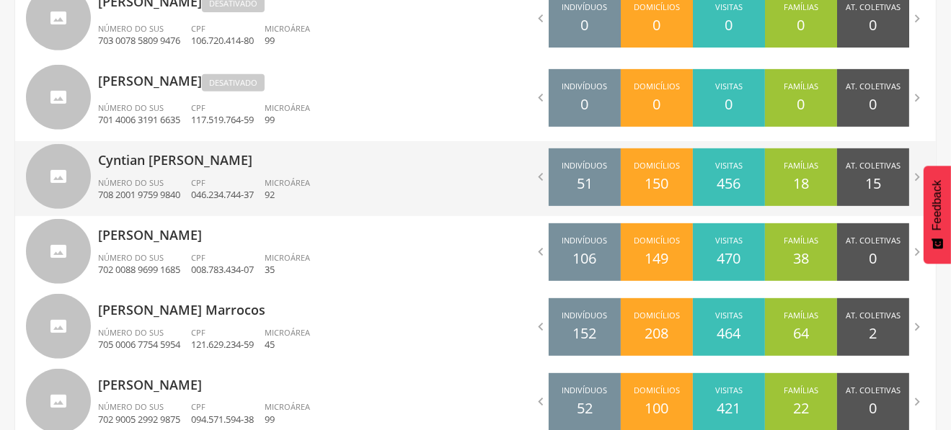
click at [216, 169] on p "Cyntian [PERSON_NAME]" at bounding box center [281, 155] width 367 height 29
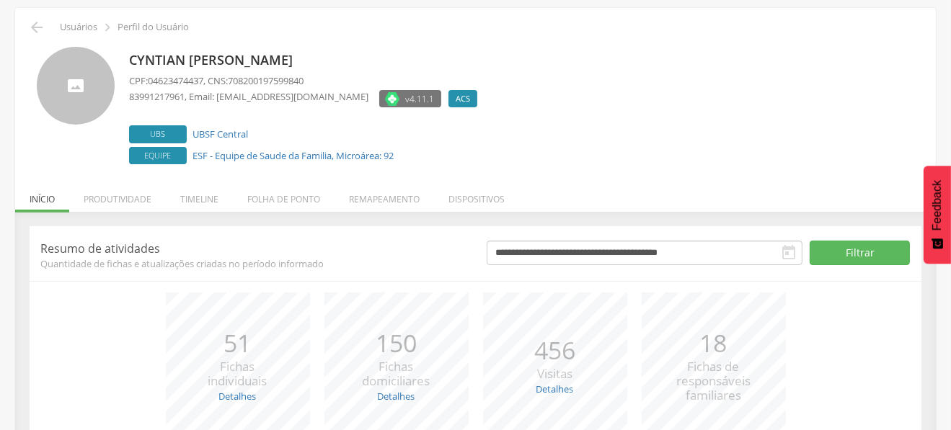
scroll to position [183, 0]
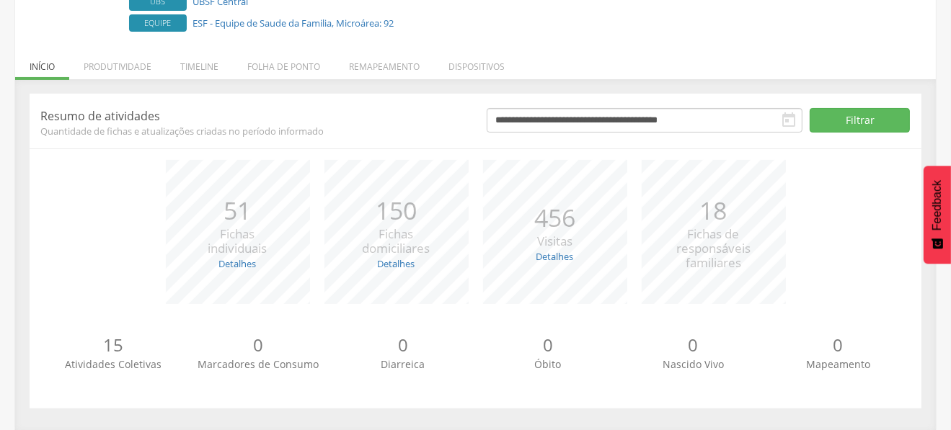
click at [137, 68] on li "Produtividade" at bounding box center [117, 63] width 97 height 34
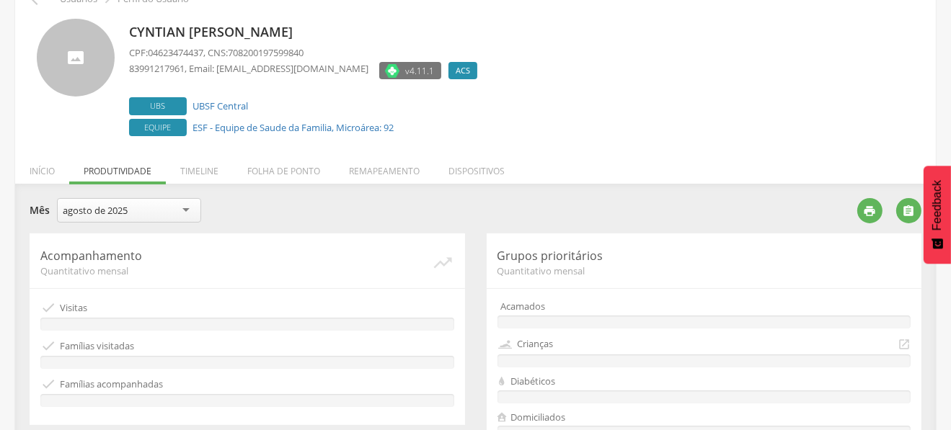
scroll to position [77, 0]
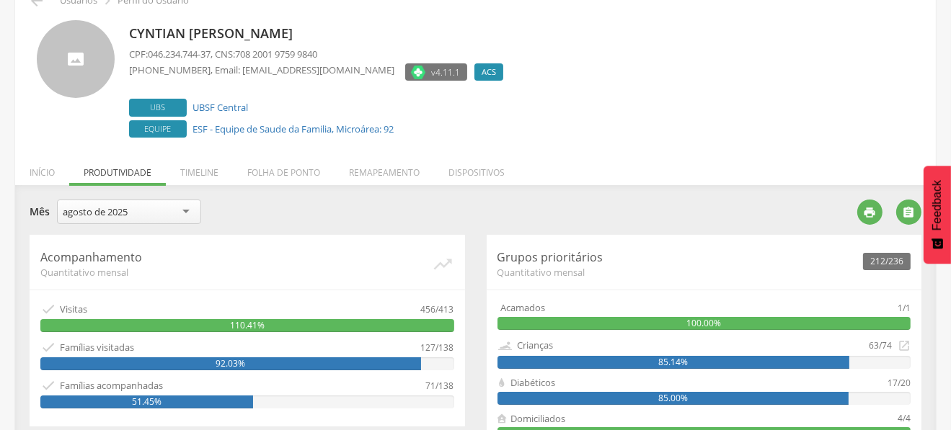
click at [137, 208] on div "agosto de 2025" at bounding box center [129, 212] width 144 height 25
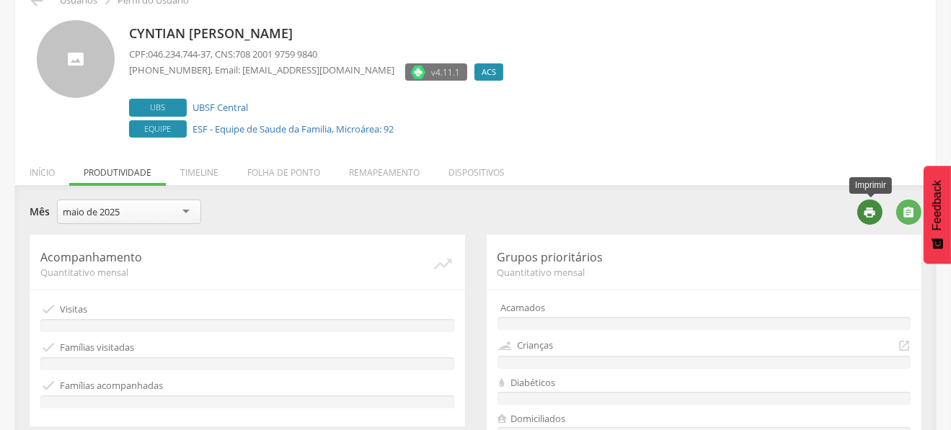
click at [874, 212] on icon "" at bounding box center [870, 212] width 13 height 13
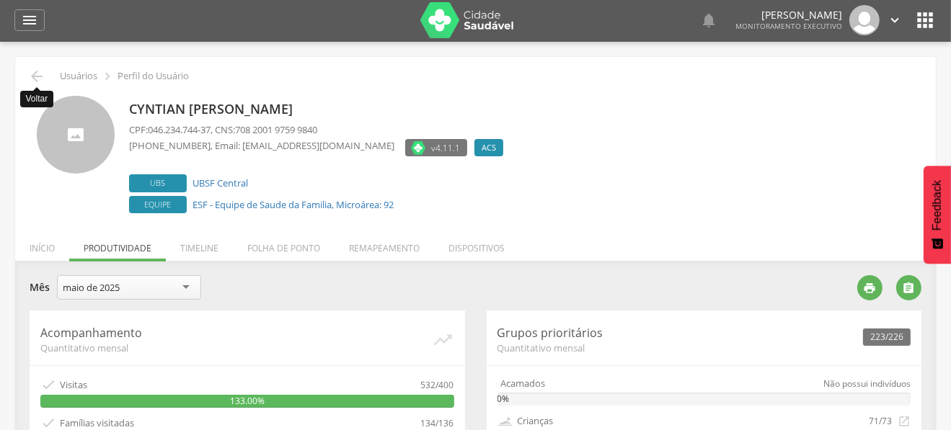
scroll to position [0, 0]
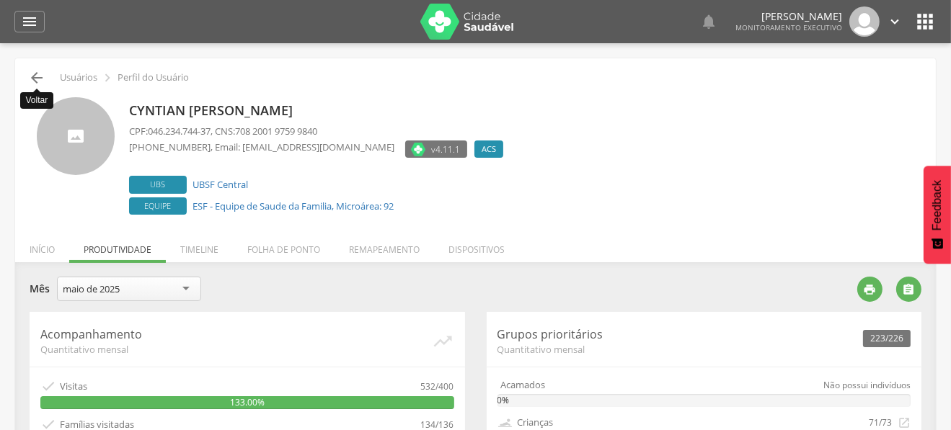
click at [41, 79] on icon "" at bounding box center [36, 77] width 17 height 17
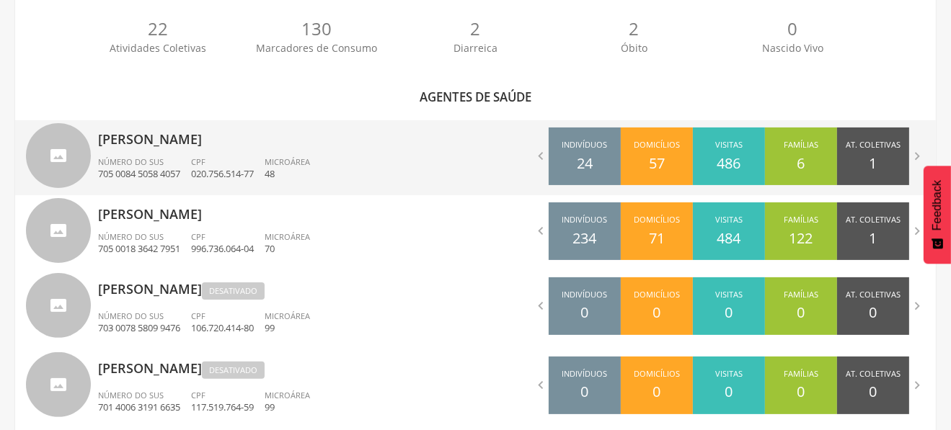
click at [343, 136] on p "[PERSON_NAME]" at bounding box center [281, 134] width 367 height 29
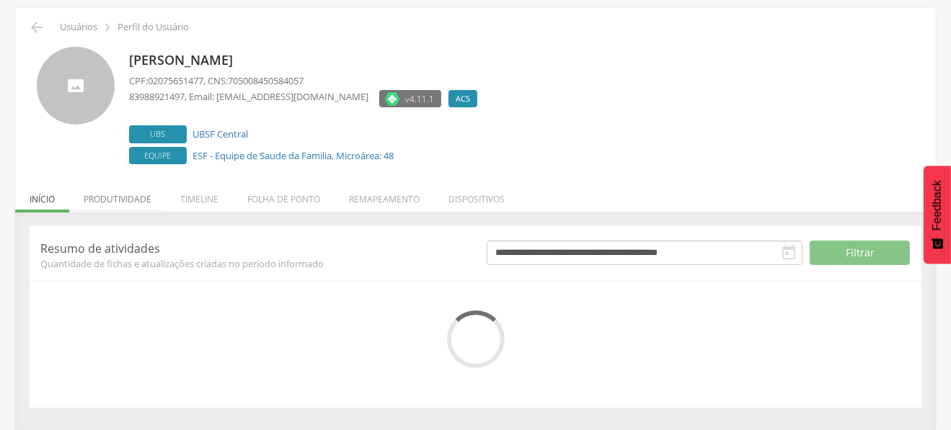
scroll to position [183, 0]
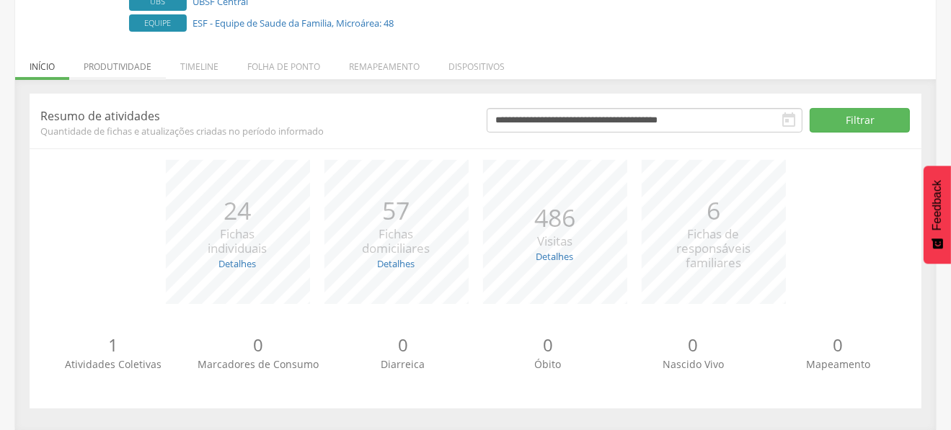
click at [131, 58] on li "Produtividade" at bounding box center [117, 63] width 97 height 34
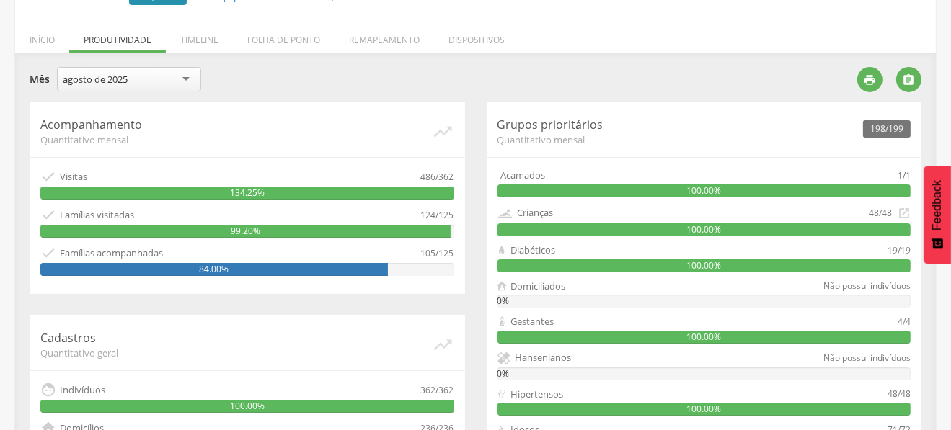
scroll to position [115, 0]
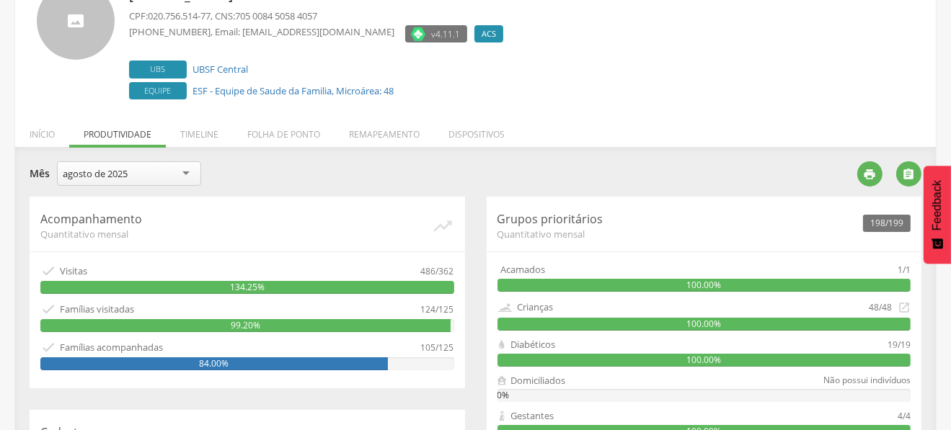
click at [136, 187] on div "agosto de [DATE] de [DATE] de 2025" at bounding box center [129, 175] width 144 height 28
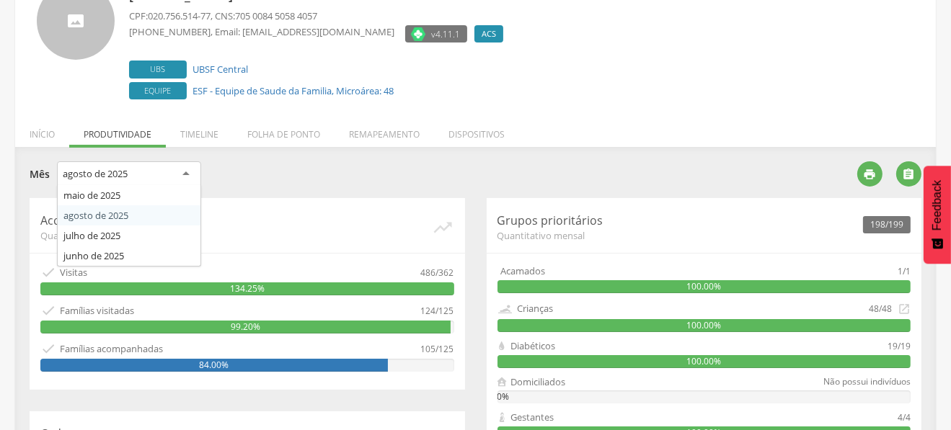
click at [137, 170] on div "agosto de 2025" at bounding box center [129, 174] width 144 height 26
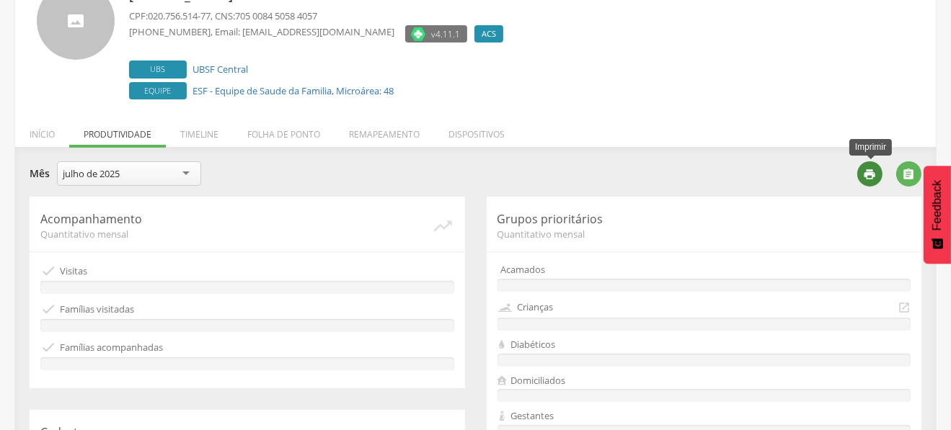
click at [866, 166] on div "" at bounding box center [869, 173] width 25 height 25
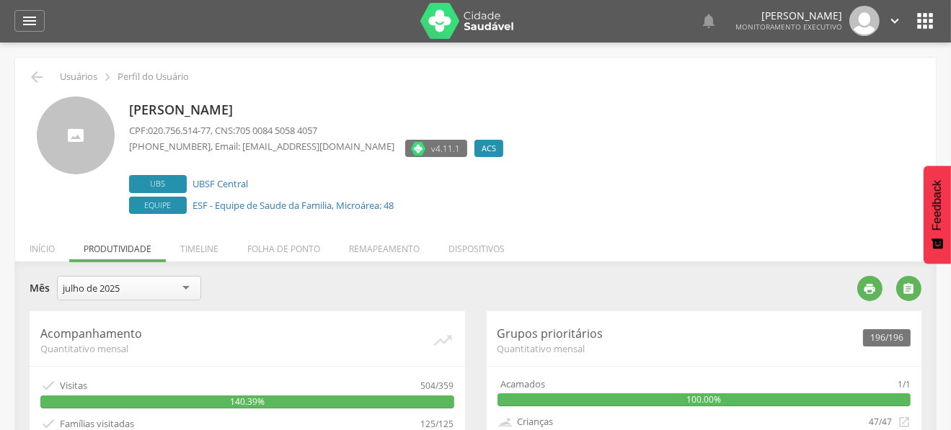
scroll to position [0, 0]
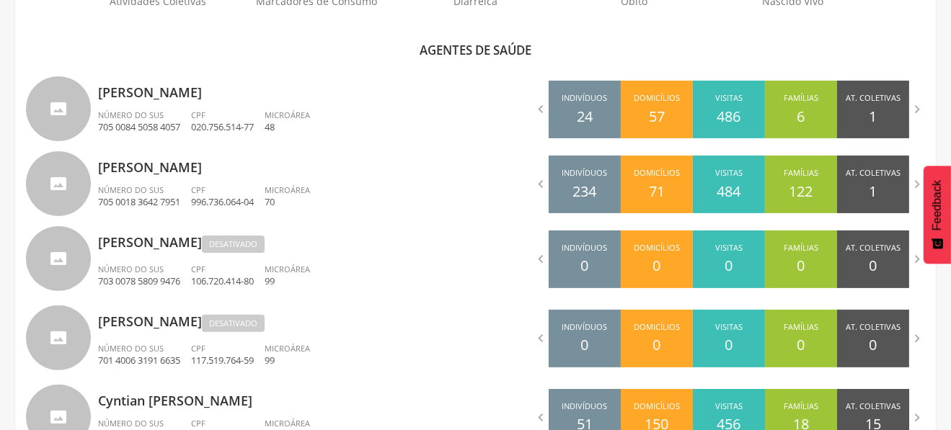
scroll to position [476, 0]
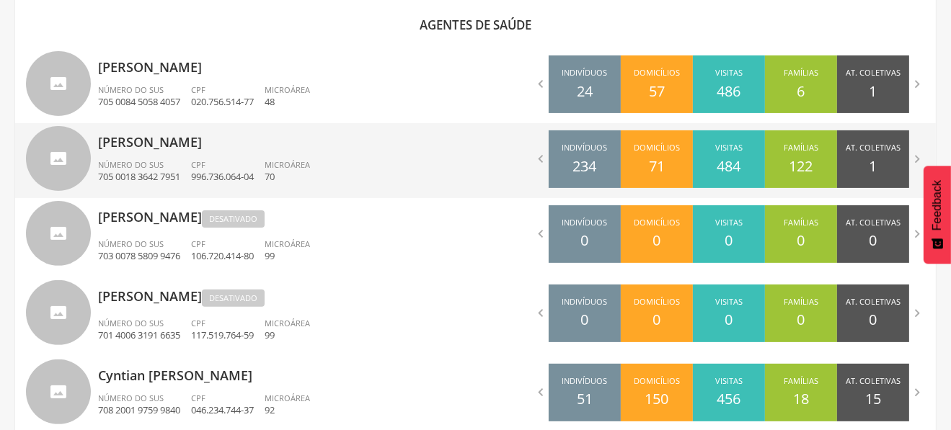
click at [326, 145] on p "[PERSON_NAME]" at bounding box center [281, 137] width 367 height 29
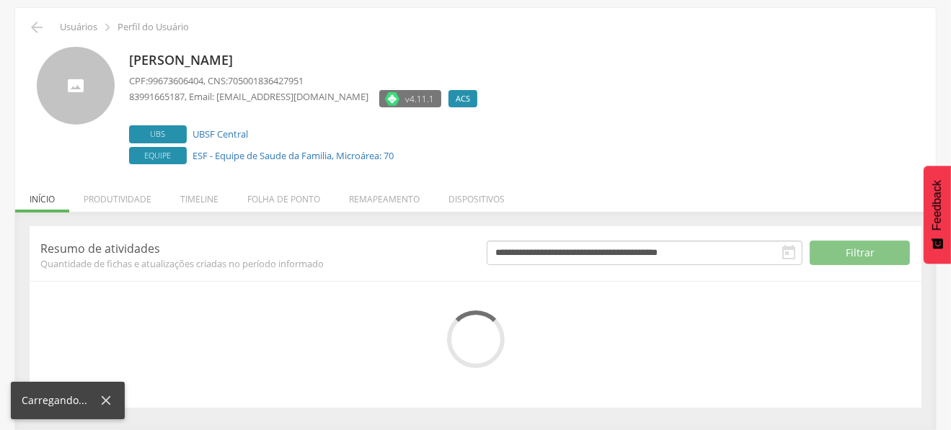
scroll to position [183, 0]
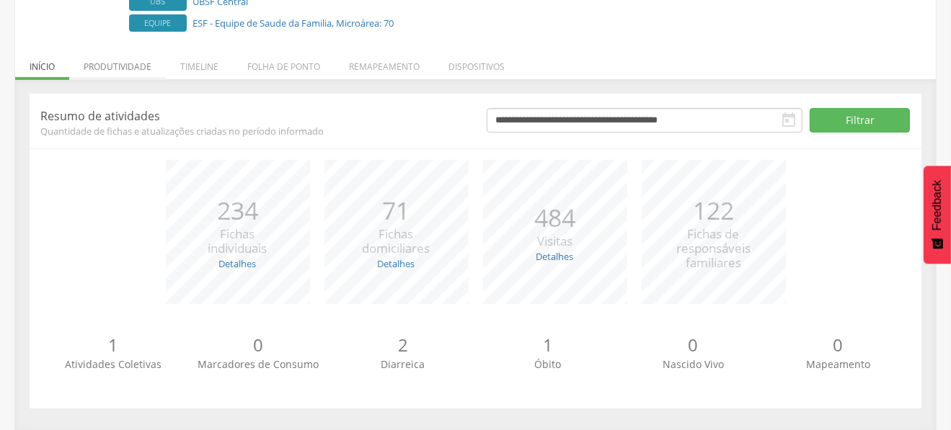
click at [128, 63] on li "Produtividade" at bounding box center [117, 63] width 97 height 34
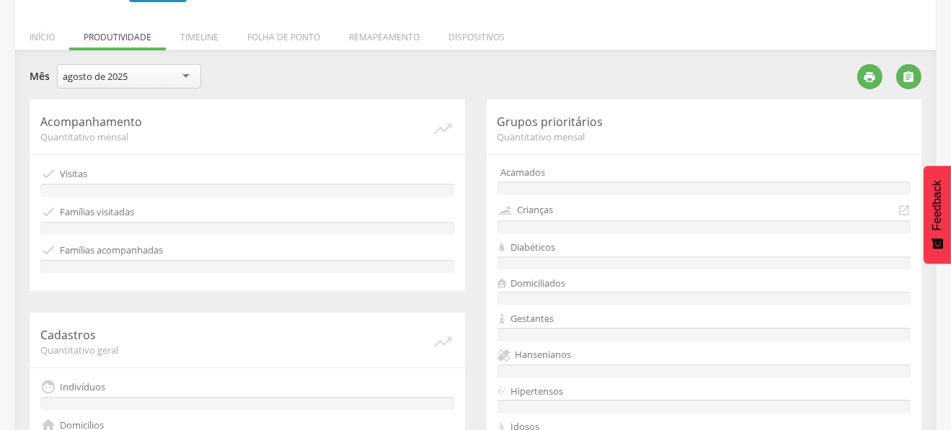
scroll to position [187, 0]
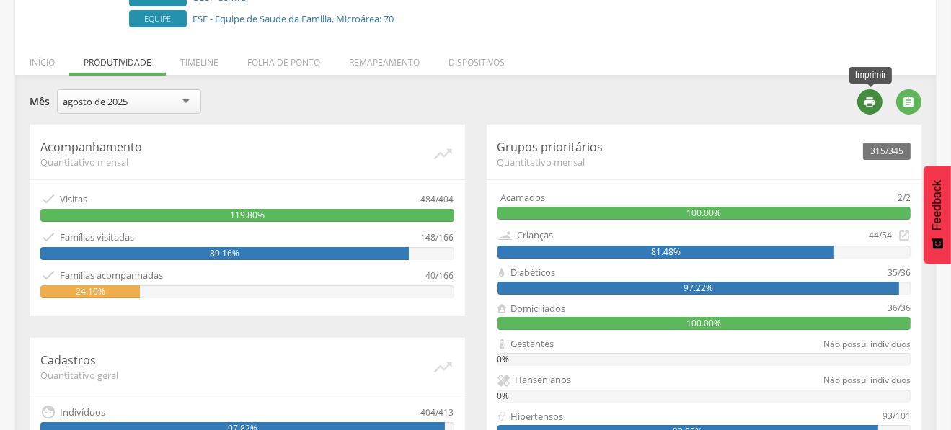
click at [869, 106] on icon "" at bounding box center [870, 102] width 13 height 13
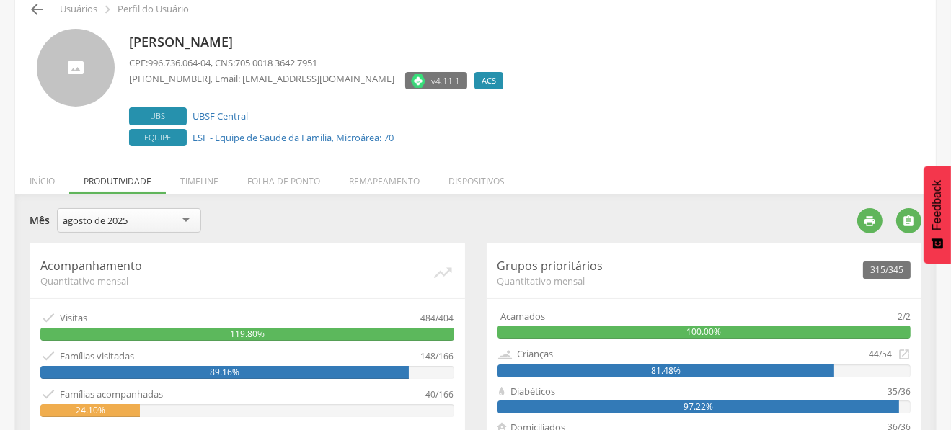
scroll to position [43, 0]
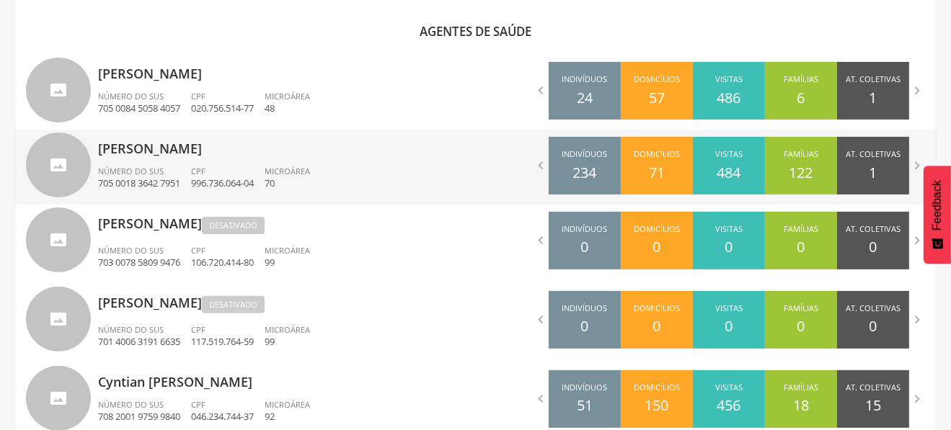
scroll to position [476, 0]
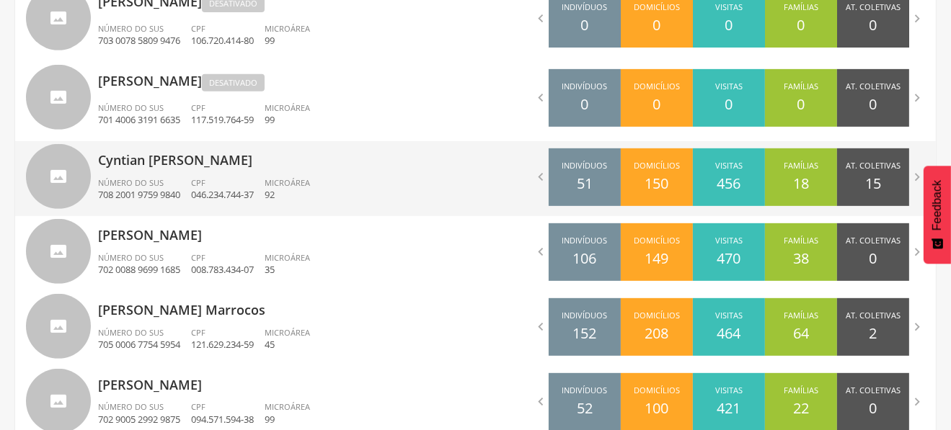
click at [137, 163] on p "Cyntian [PERSON_NAME]" at bounding box center [281, 155] width 367 height 29
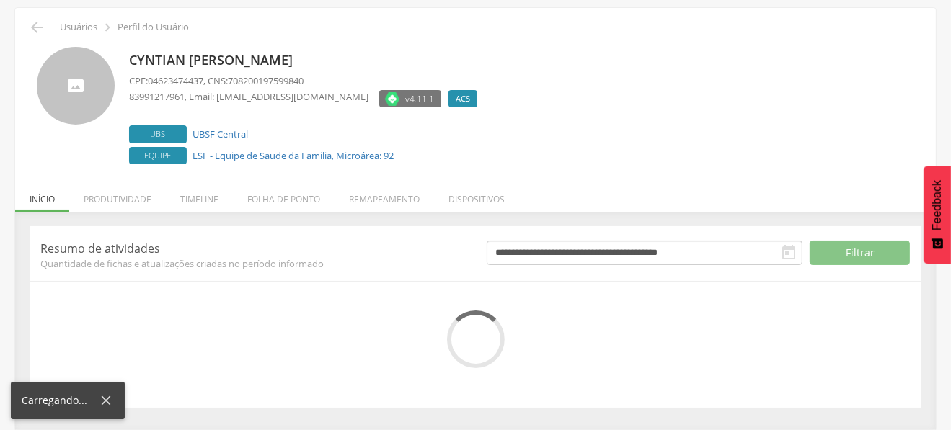
scroll to position [183, 0]
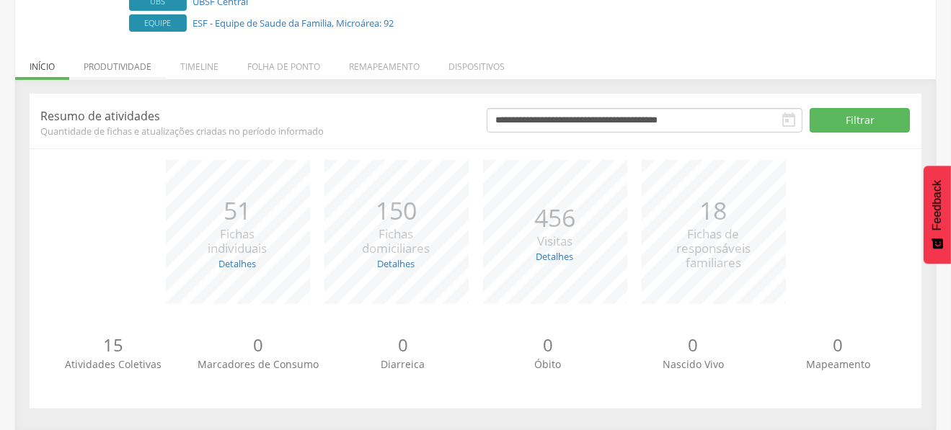
click at [120, 75] on li "Produtividade" at bounding box center [117, 63] width 97 height 34
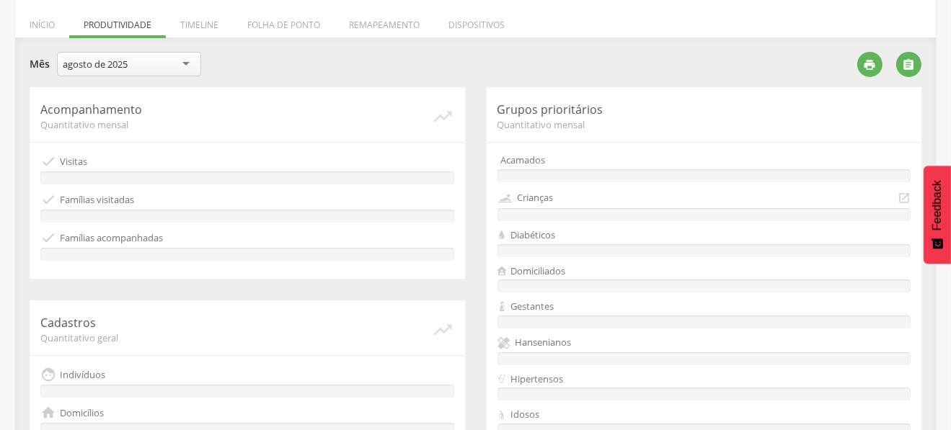
scroll to position [221, 0]
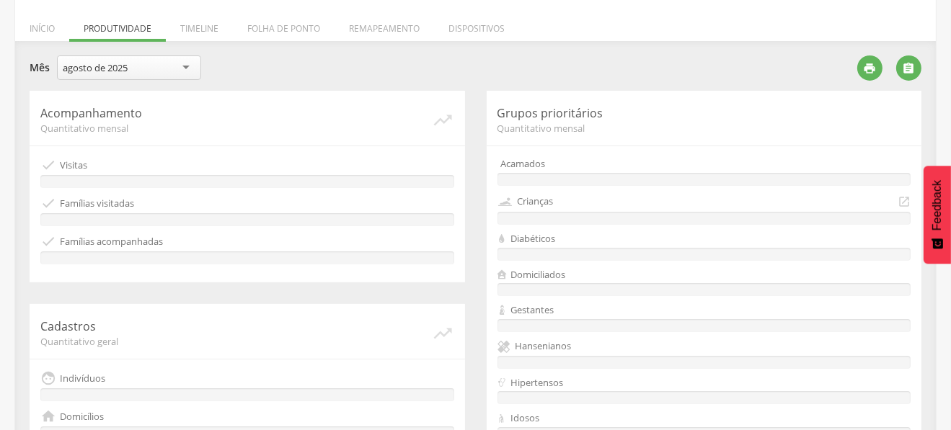
click at [172, 79] on div "agosto de [DATE] de 2025" at bounding box center [129, 70] width 144 height 28
click at [92, 62] on div "junho de 2025" at bounding box center [93, 67] width 61 height 13
click at [877, 66] on div "" at bounding box center [869, 68] width 25 height 25
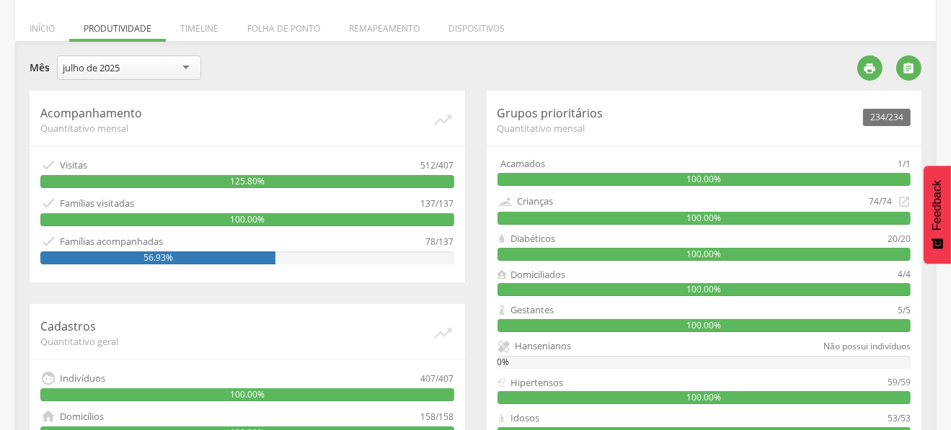
scroll to position [5, 0]
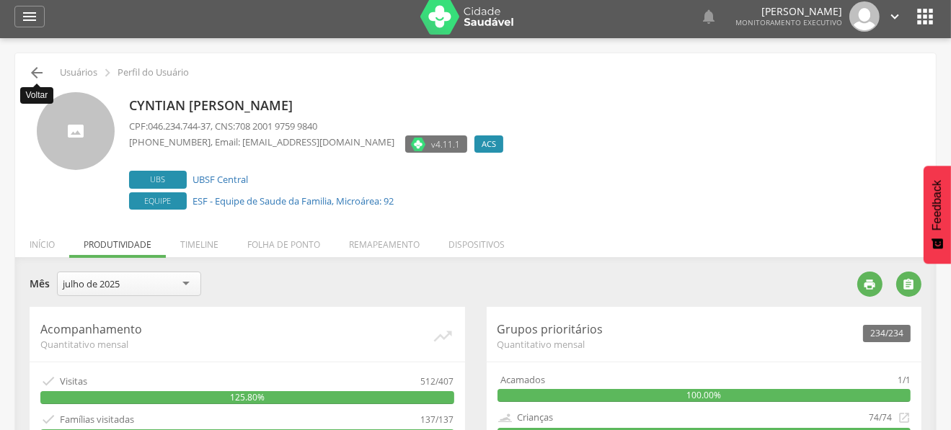
click at [36, 79] on icon "" at bounding box center [36, 72] width 17 height 17
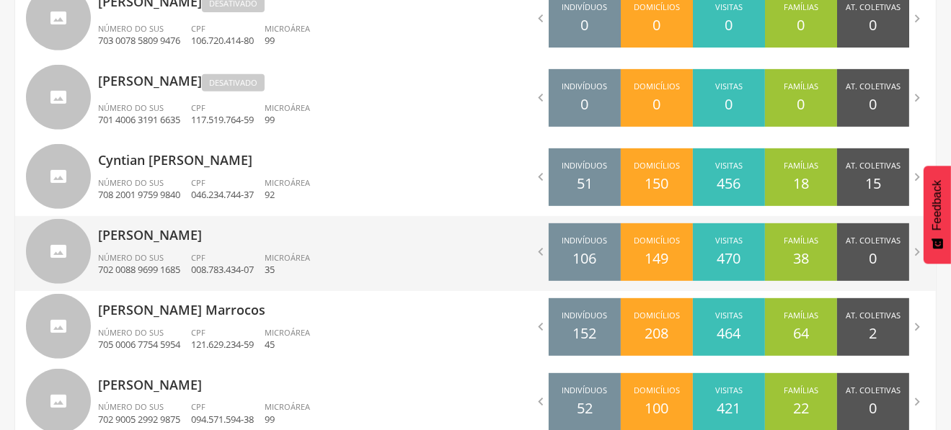
click at [240, 234] on p "[PERSON_NAME]" at bounding box center [281, 230] width 367 height 29
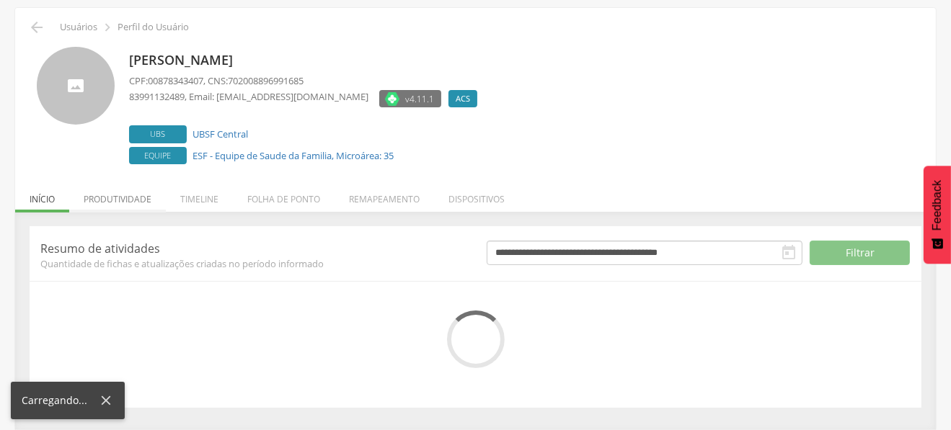
scroll to position [183, 0]
click at [0, 0] on div "*** 51 Fichas individuais Detalhes Novas: 1 Atualizadas: 50 *** 150 Fichas domi…" at bounding box center [0, 0] width 0 height 0
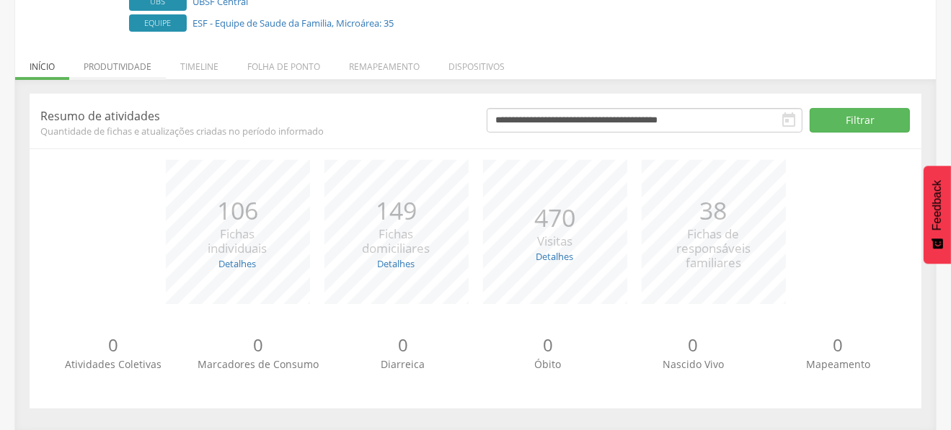
click at [154, 65] on li "Produtividade" at bounding box center [117, 63] width 97 height 34
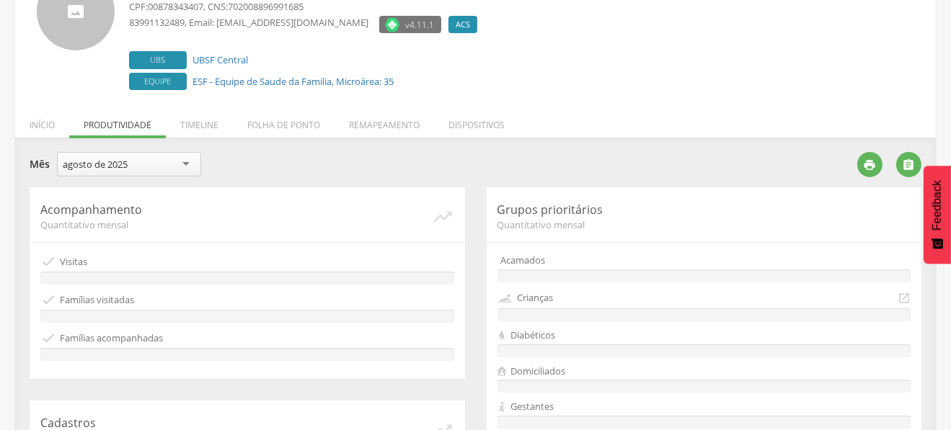
scroll to position [149, 0]
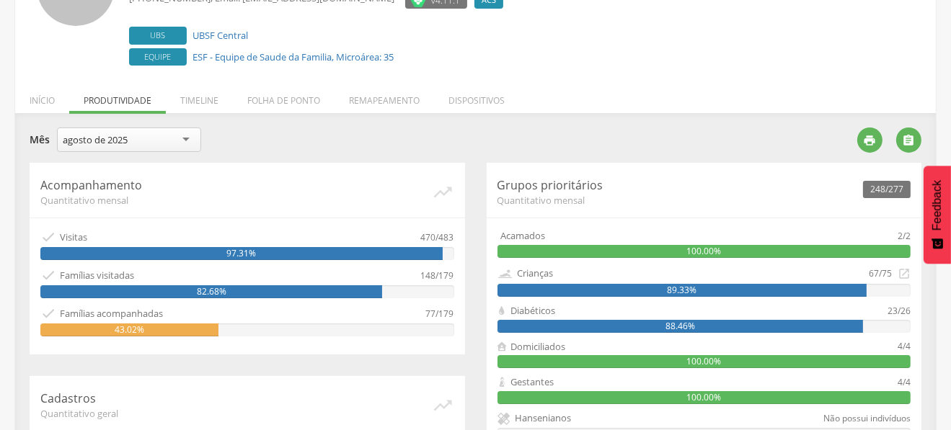
click at [166, 138] on div "agosto de 2025" at bounding box center [129, 140] width 144 height 25
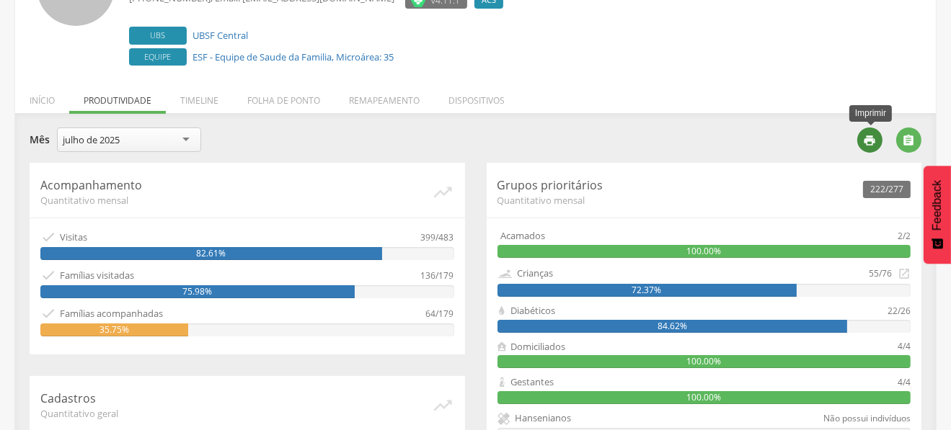
click at [869, 140] on icon "" at bounding box center [870, 140] width 13 height 13
